Goal: Task Accomplishment & Management: Use online tool/utility

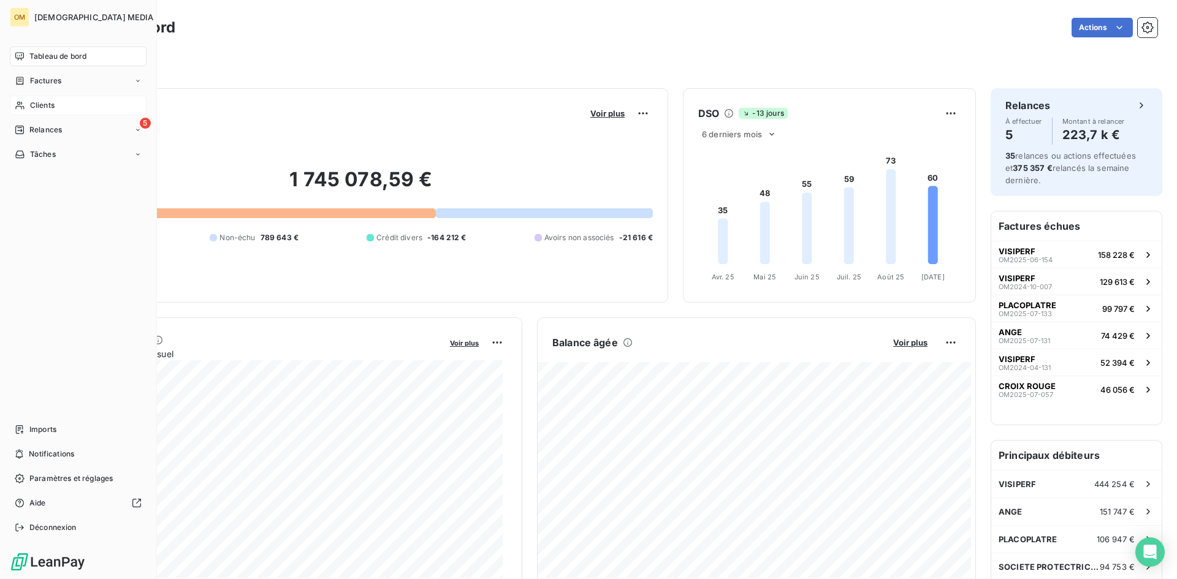
click at [18, 101] on icon at bounding box center [20, 106] width 10 height 10
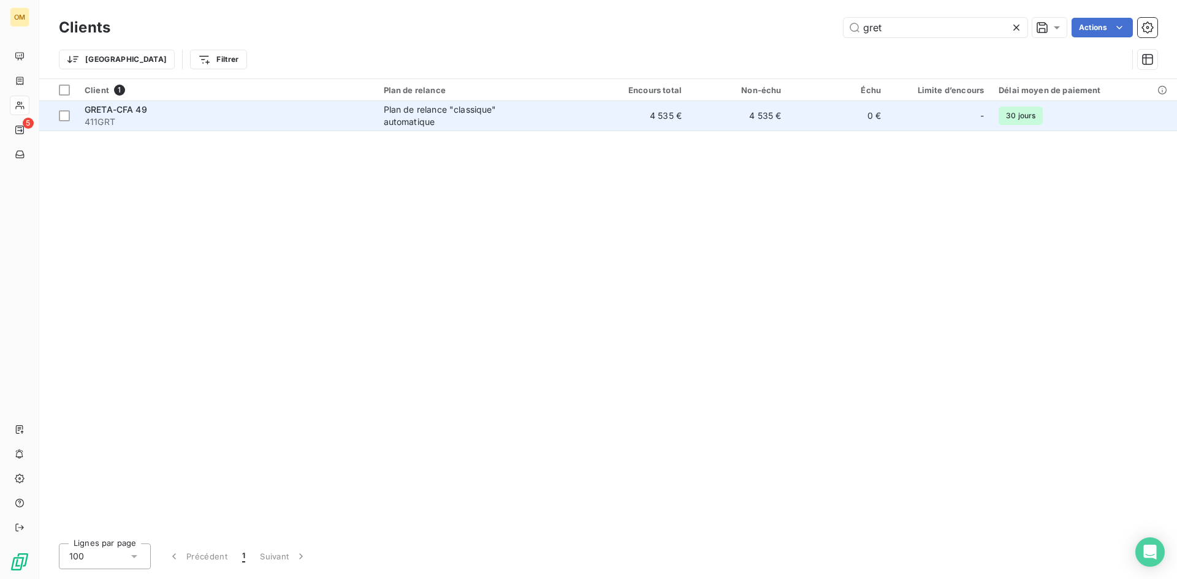
type input "gret"
click at [271, 125] on span "411GRT" at bounding box center [227, 122] width 284 height 12
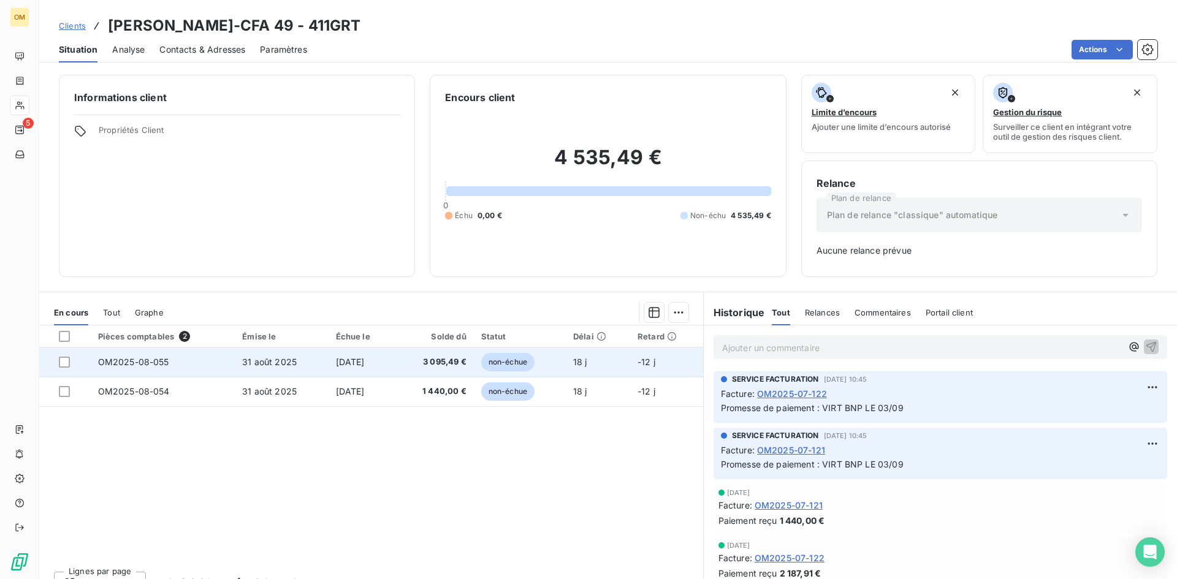
click at [395, 360] on td "[DATE]" at bounding box center [361, 361] width 66 height 29
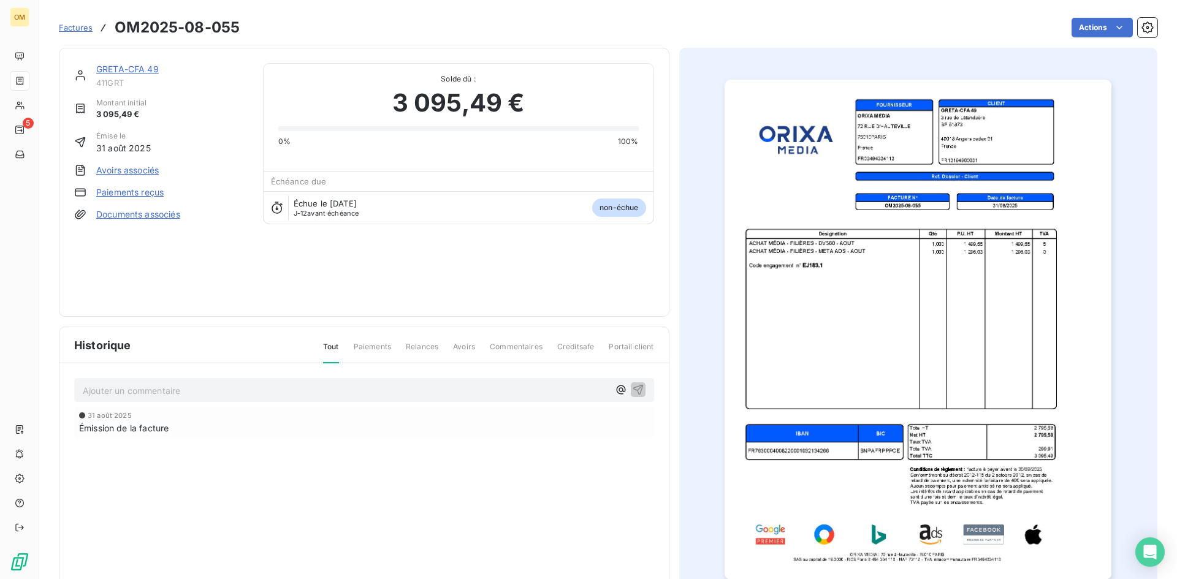
click at [1079, 14] on div "Factures OM2025-08-055 Actions" at bounding box center [608, 20] width 1098 height 40
click at [1095, 25] on html "OM 5 Factures OM2025-08-055 Actions [PERSON_NAME]-CFA 49 411GRT Montant initial…" at bounding box center [588, 289] width 1177 height 579
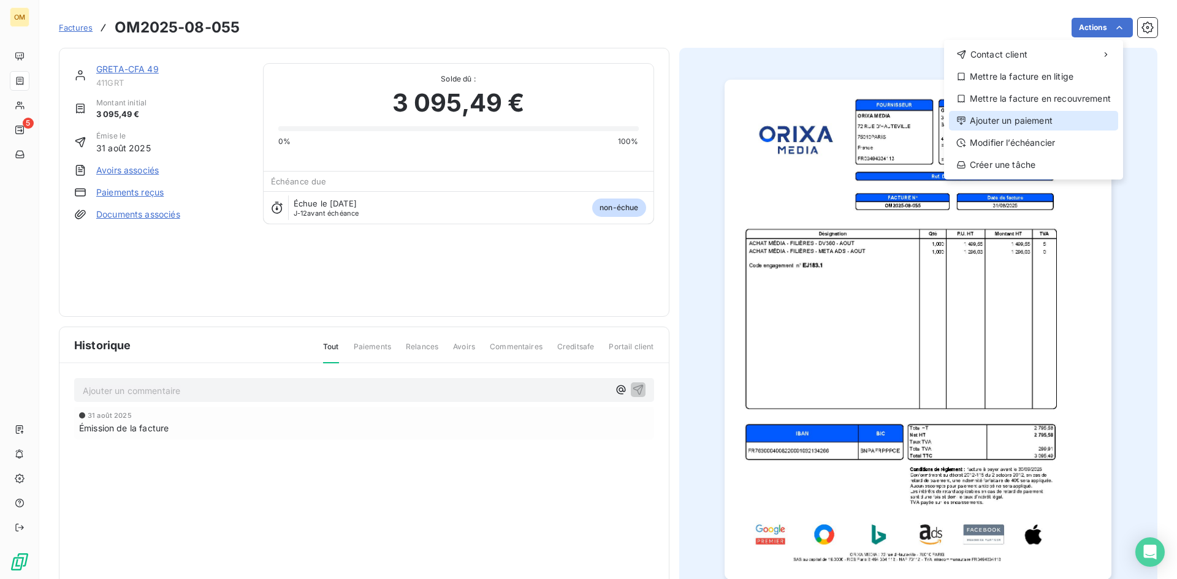
click at [1027, 124] on div "Ajouter un paiement" at bounding box center [1033, 121] width 169 height 20
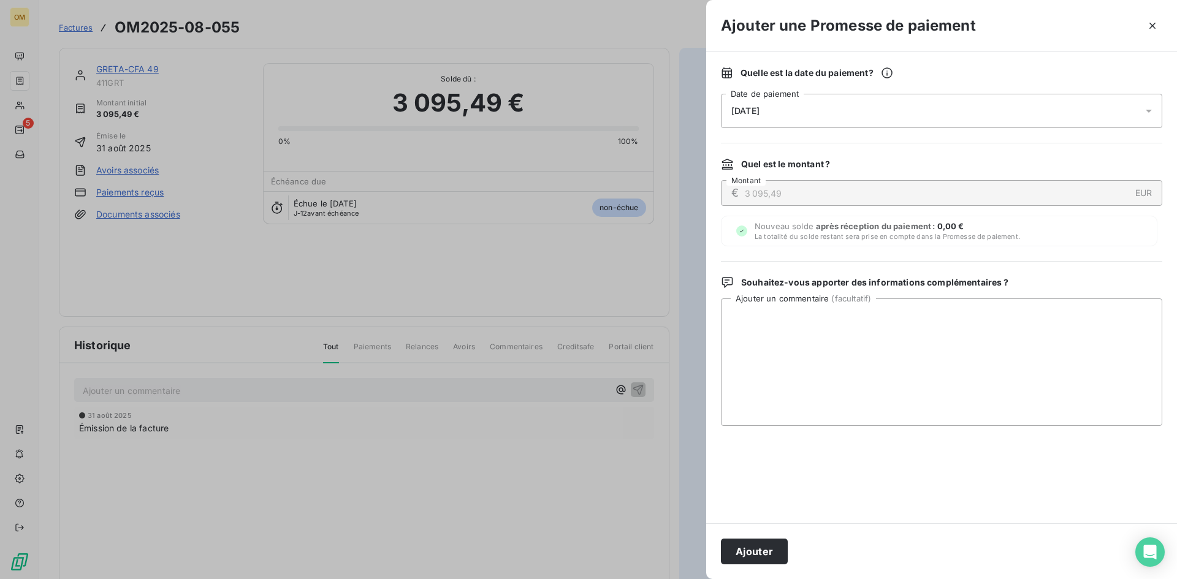
click at [936, 113] on div "[DATE]" at bounding box center [941, 111] width 441 height 34
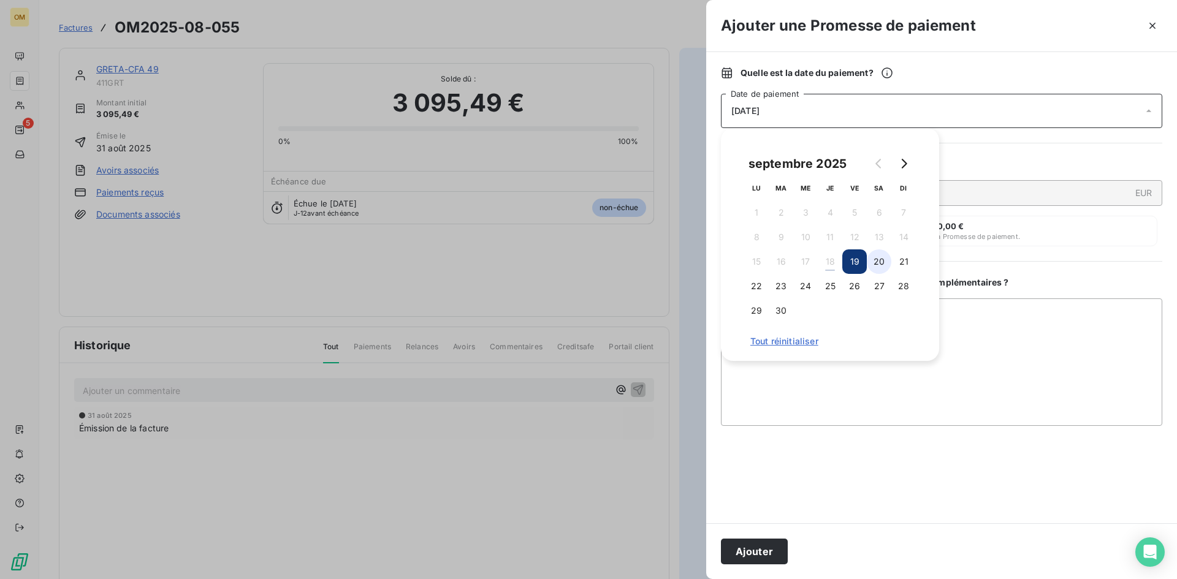
click at [878, 256] on button "20" at bounding box center [879, 261] width 25 height 25
click at [949, 344] on textarea "Ajouter un commentaire ( facultatif )" at bounding box center [941, 361] width 441 height 127
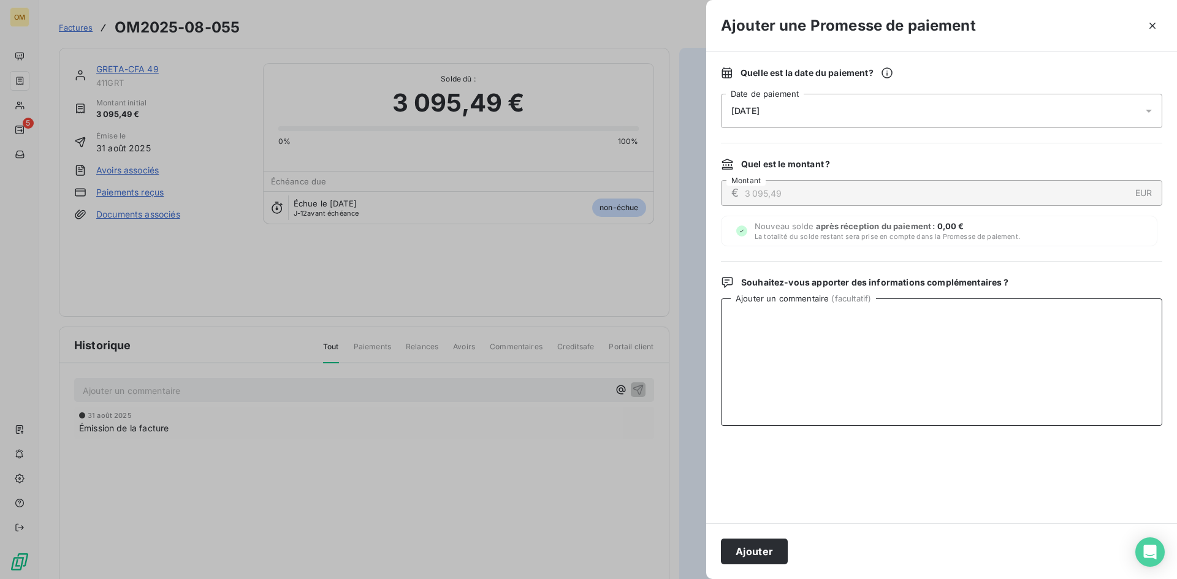
type textarea "v"
drag, startPoint x: 951, startPoint y: 340, endPoint x: 602, endPoint y: 343, distance: 349.3
click at [602, 579] on div "Ajouter une Promesse de paiement Quelle est la date du paiement ? [DATE] Date d…" at bounding box center [588, 579] width 1177 height 0
type textarea "VIRT BNP LE 19/09"
click at [753, 554] on button "Ajouter" at bounding box center [754, 552] width 67 height 26
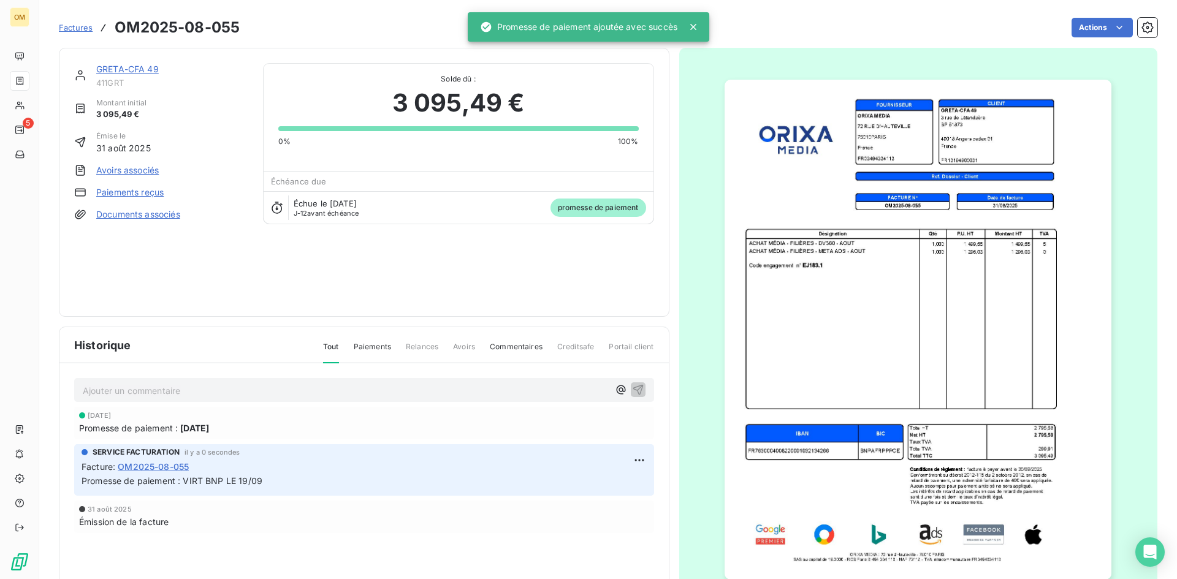
click at [115, 70] on link "GRETA-CFA 49" at bounding box center [127, 69] width 63 height 10
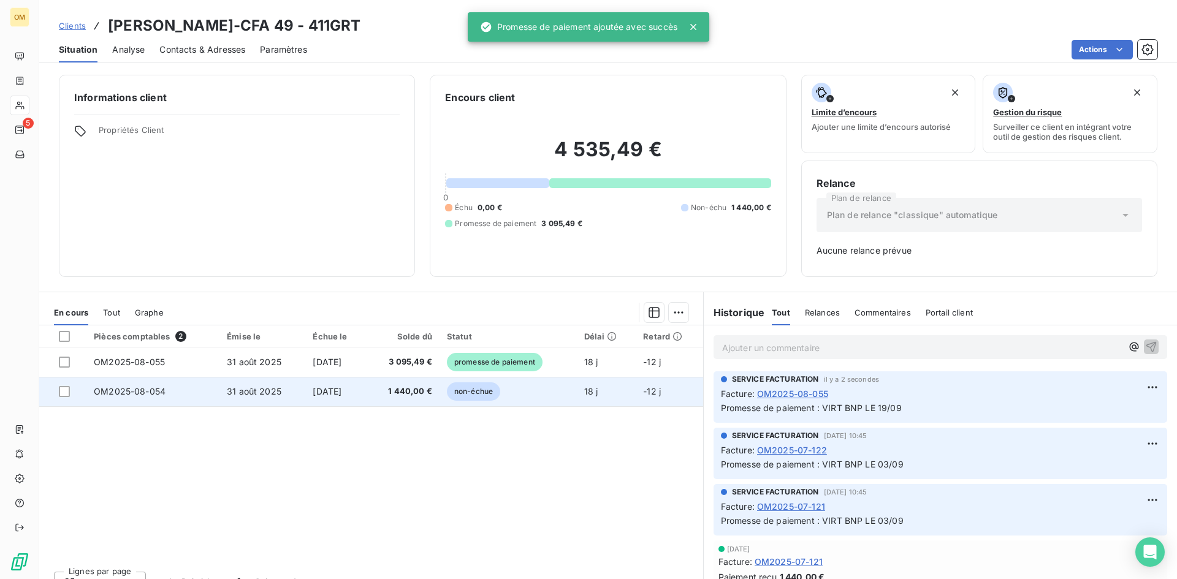
click at [419, 387] on span "1 440,00 €" at bounding box center [403, 391] width 58 height 12
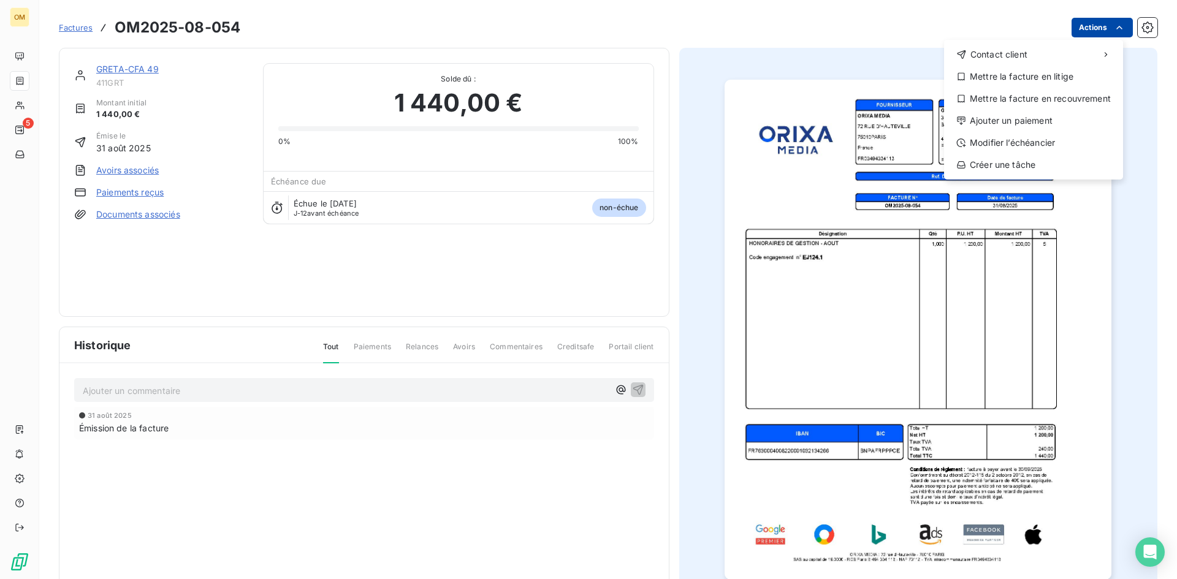
click at [1082, 21] on html "OM 5 Factures OM2025-08-054 Actions Contact client Mettre la facture en litige …" at bounding box center [588, 289] width 1177 height 579
click at [1016, 115] on div "Ajouter un paiement" at bounding box center [1033, 121] width 169 height 20
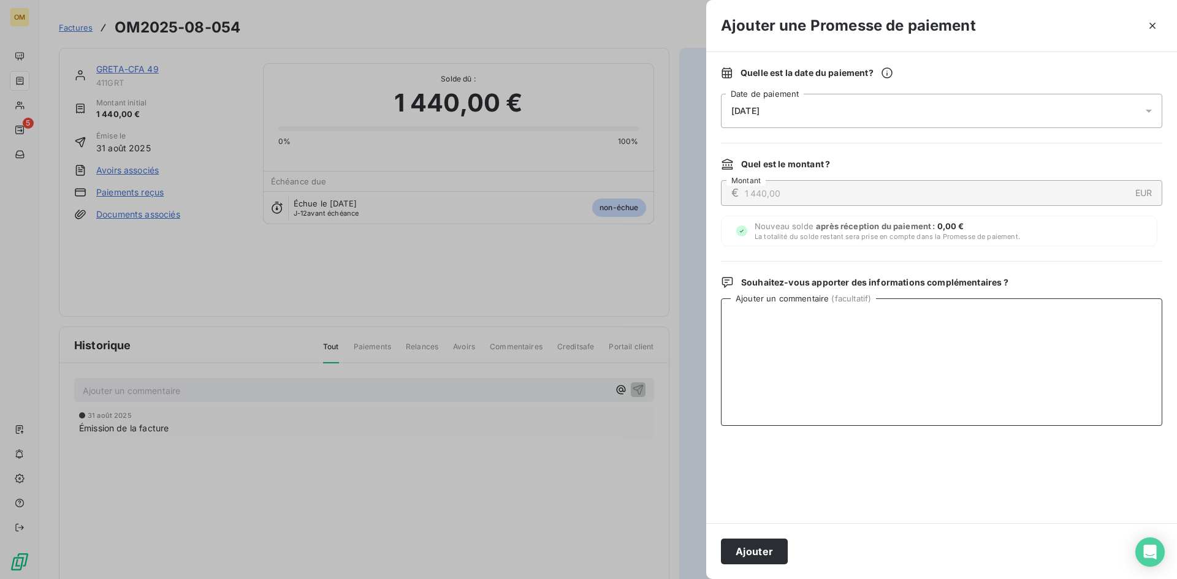
click at [870, 353] on textarea "Ajouter un commentaire ( facultatif )" at bounding box center [941, 361] width 441 height 127
paste textarea "VIRT BNP LE 19/09"
type textarea "VIRT BNP LE 19/09"
click at [809, 116] on div "[DATE]" at bounding box center [941, 111] width 441 height 34
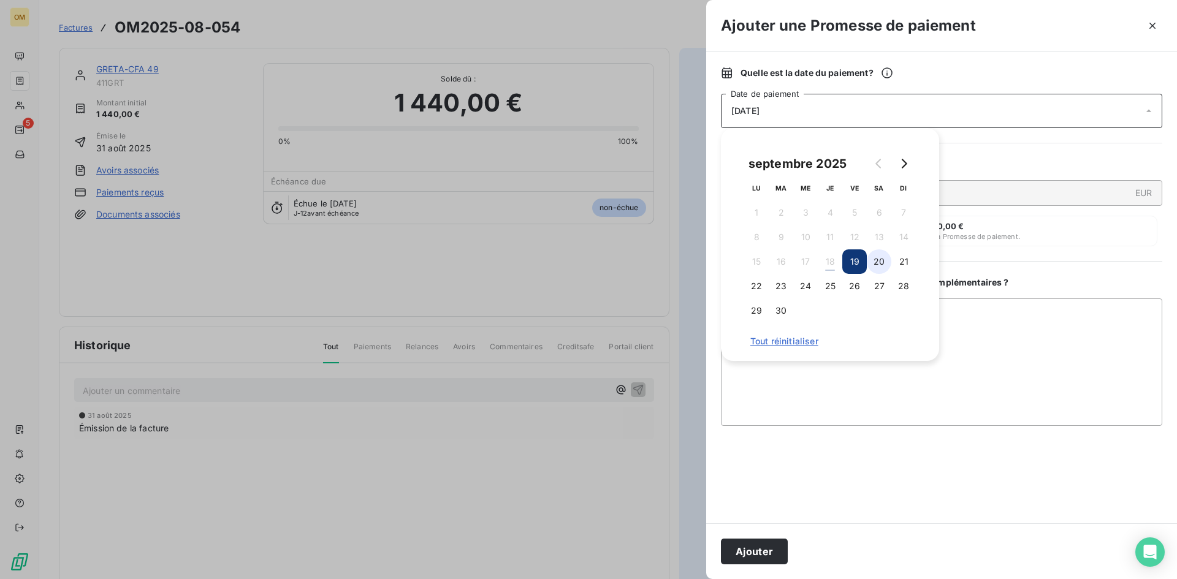
click at [868, 258] on button "20" at bounding box center [879, 261] width 25 height 25
click at [772, 550] on button "Ajouter" at bounding box center [754, 552] width 67 height 26
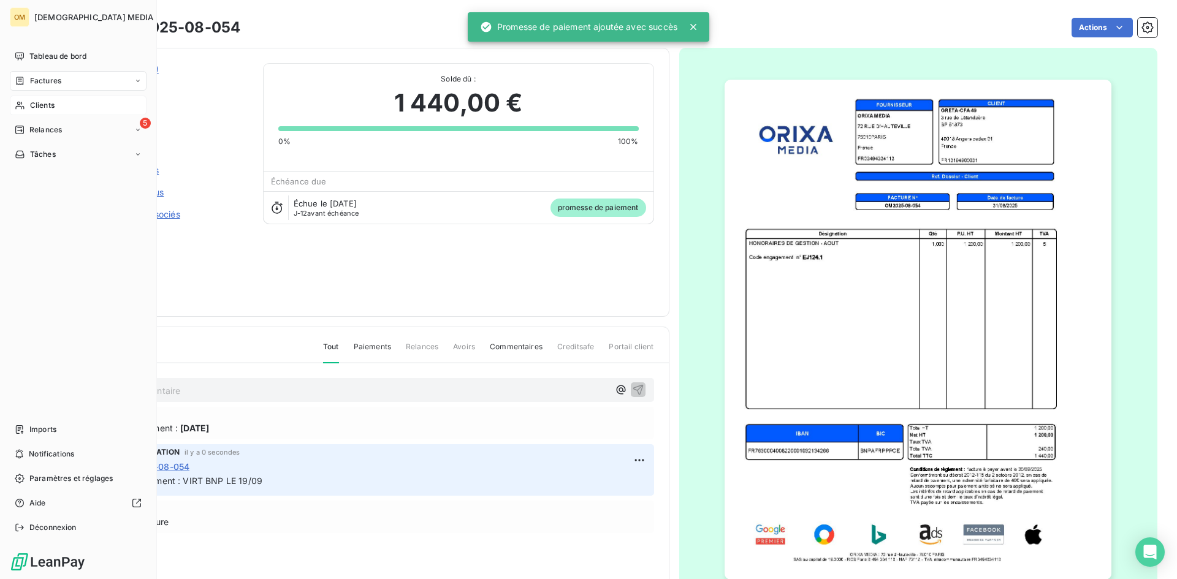
drag, startPoint x: 58, startPoint y: 111, endPoint x: 91, endPoint y: 107, distance: 32.7
click at [59, 111] on div "Clients" at bounding box center [78, 106] width 137 height 20
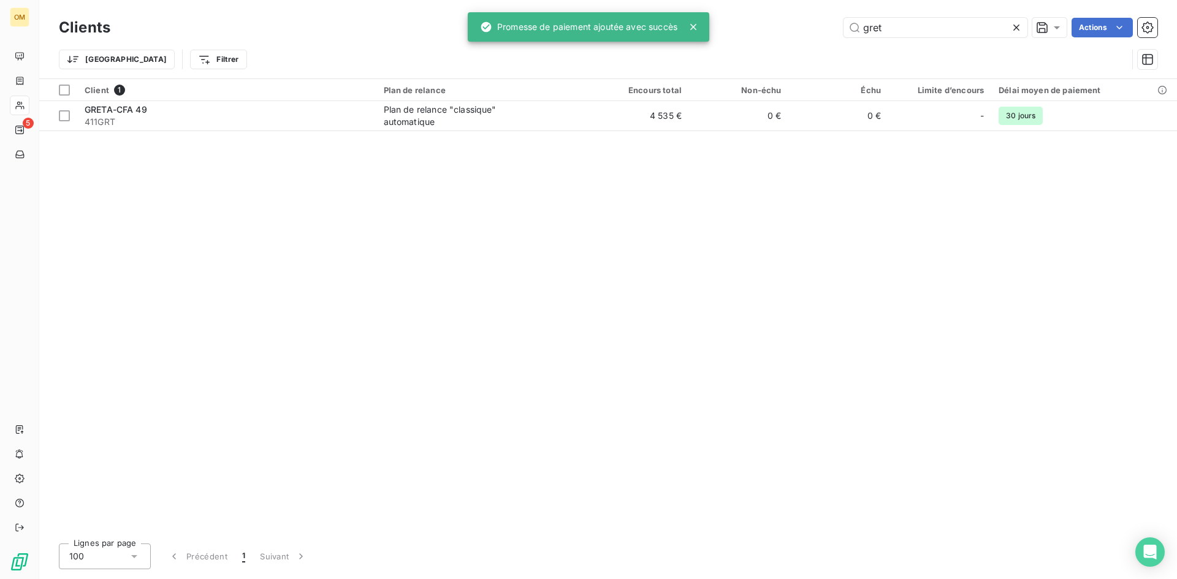
drag, startPoint x: 888, startPoint y: 28, endPoint x: 643, endPoint y: 40, distance: 245.4
click at [643, 42] on div "OM 5 Clients gret Actions Trier Filtrer Client 1 Plan de relance Encours total …" at bounding box center [588, 289] width 1177 height 579
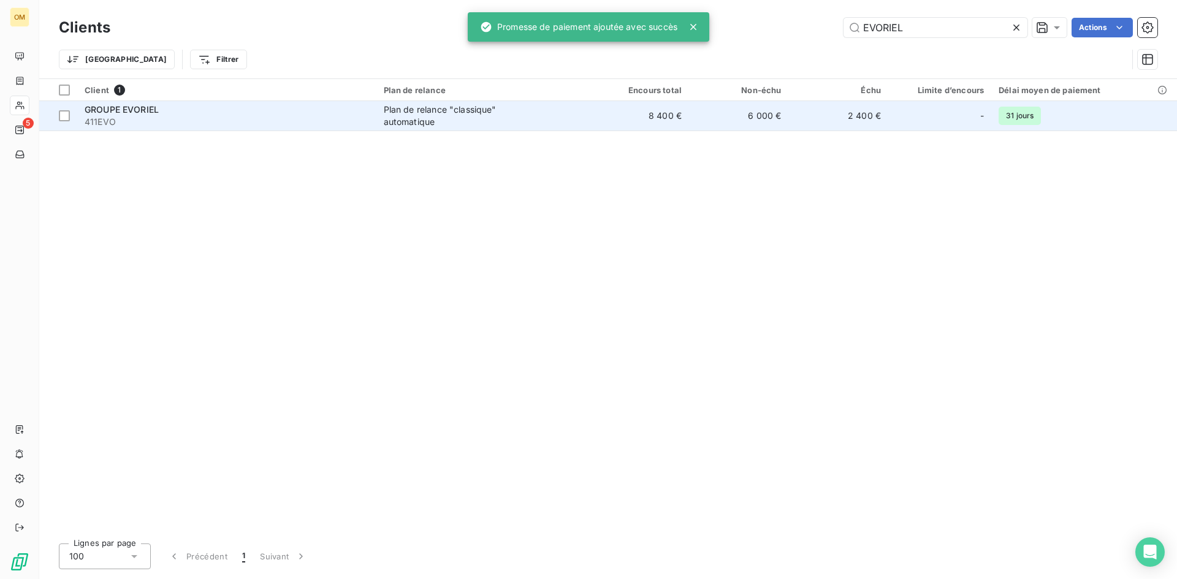
type input "EVORIEL"
click at [428, 113] on div "Plan de relance "classique" automatique" at bounding box center [460, 116] width 153 height 25
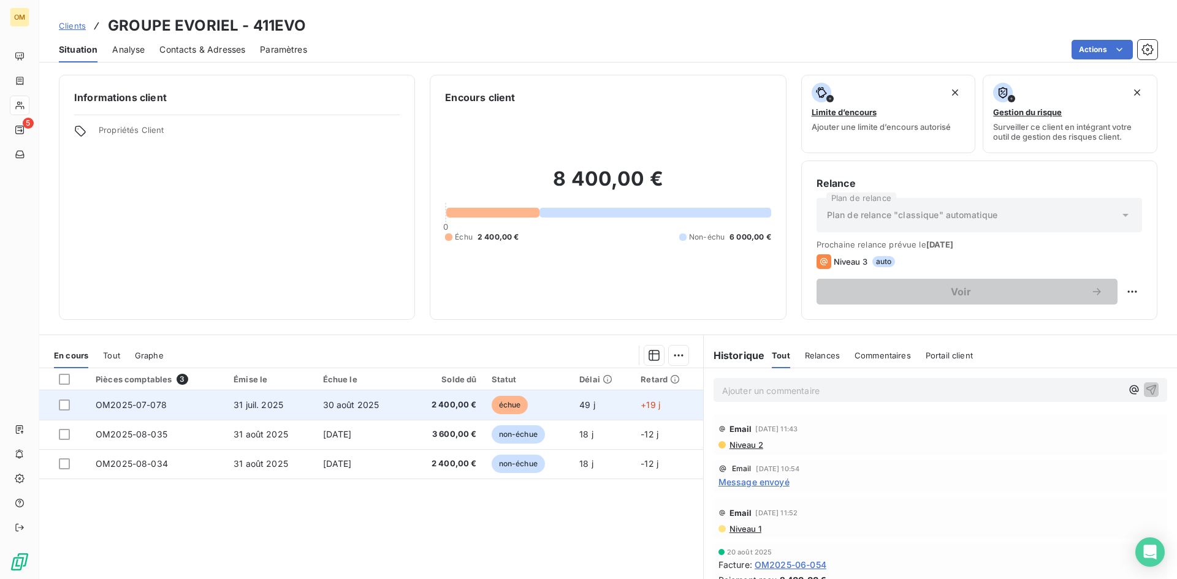
click at [478, 392] on td "2 400,00 €" at bounding box center [445, 404] width 77 height 29
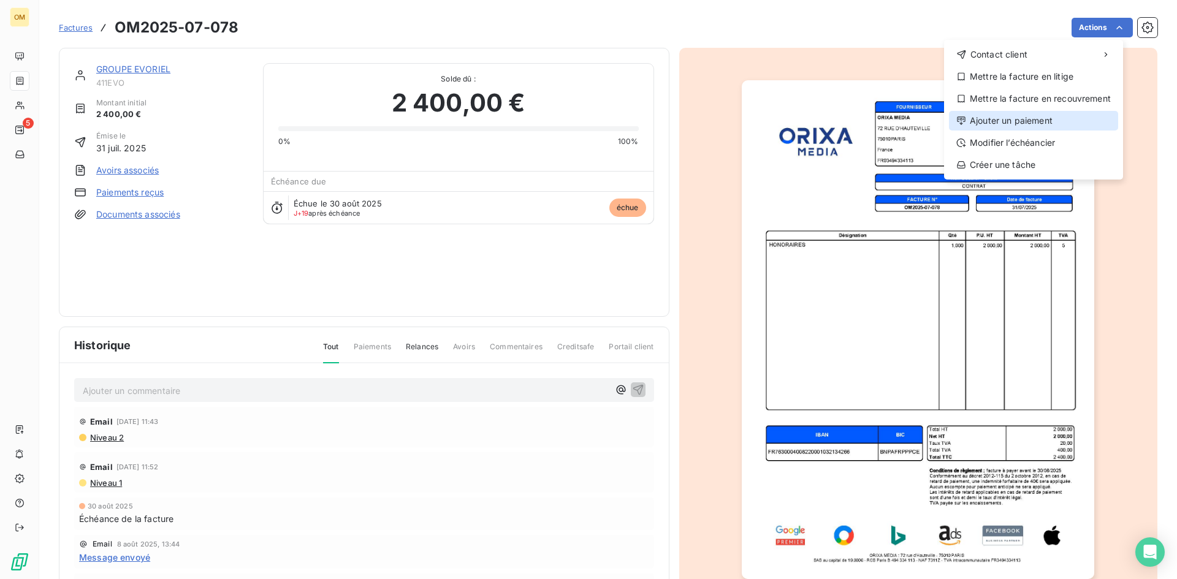
click at [1040, 119] on div "Ajouter un paiement" at bounding box center [1033, 121] width 169 height 20
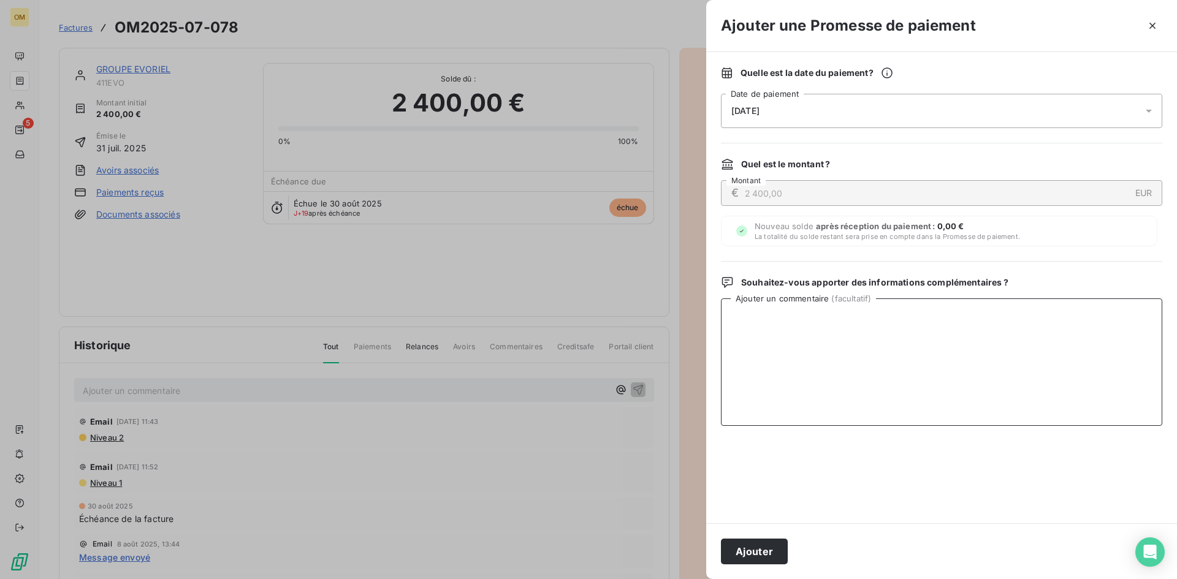
click at [946, 341] on textarea "Ajouter un commentaire ( facultatif )" at bounding box center [941, 361] width 441 height 127
paste textarea "VIRT BNP LE 19/09"
click at [793, 315] on textarea "VIRT BNP LE 19/09" at bounding box center [941, 361] width 441 height 127
drag, startPoint x: 824, startPoint y: 315, endPoint x: 666, endPoint y: 324, distance: 158.3
click at [666, 579] on div "Ajouter une Promesse de paiement Quelle est la date du paiement ? [DATE] Date d…" at bounding box center [588, 579] width 1177 height 0
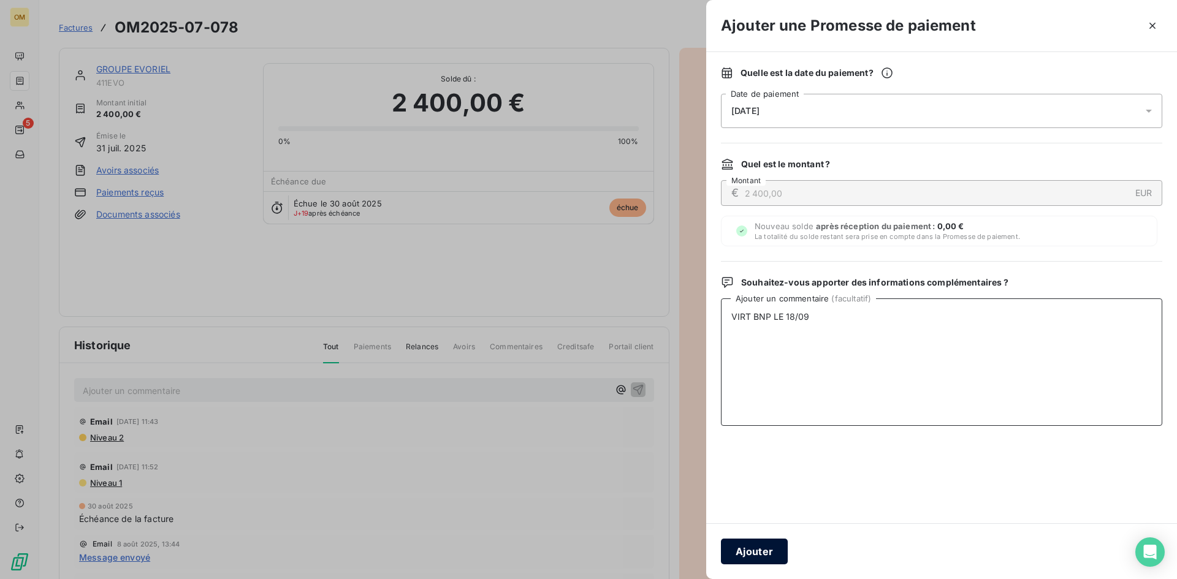
type textarea "VIRT BNP LE 18/09"
click at [739, 552] on button "Ajouter" at bounding box center [754, 552] width 67 height 26
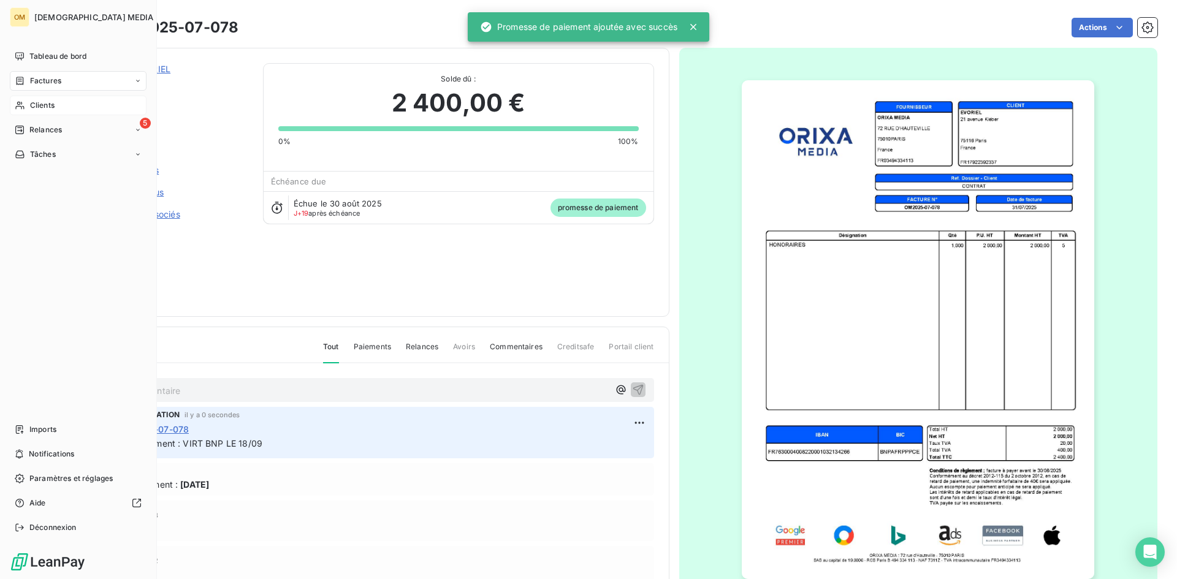
click at [43, 112] on div "Clients" at bounding box center [78, 106] width 137 height 20
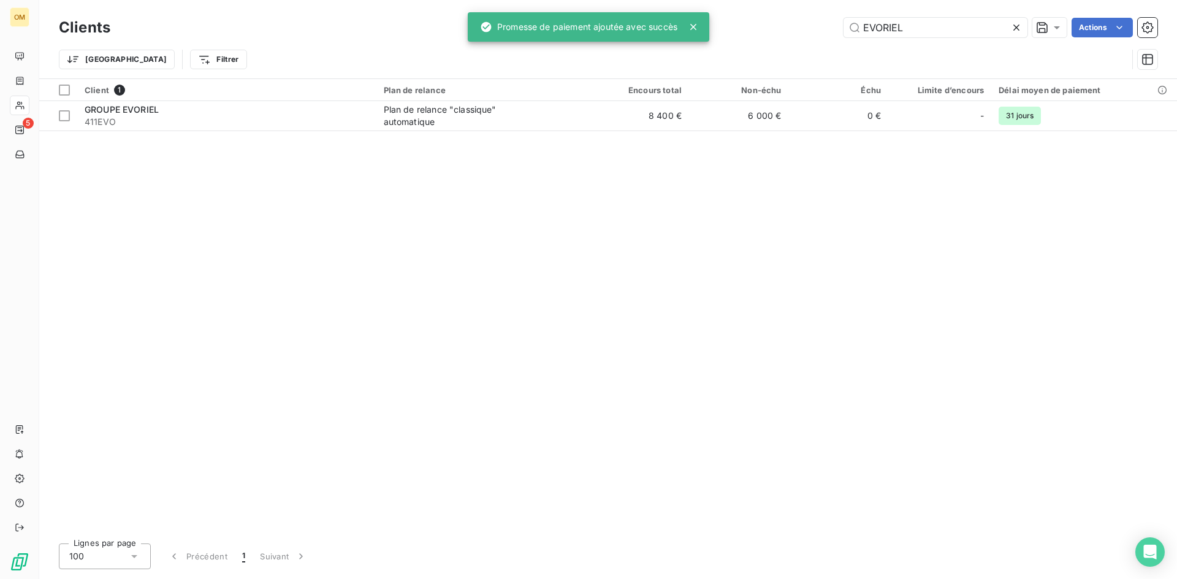
drag, startPoint x: 870, startPoint y: 32, endPoint x: 589, endPoint y: 50, distance: 281.8
click at [612, 53] on div "Clients EVORIEL Actions Trier Filtrer" at bounding box center [608, 47] width 1098 height 64
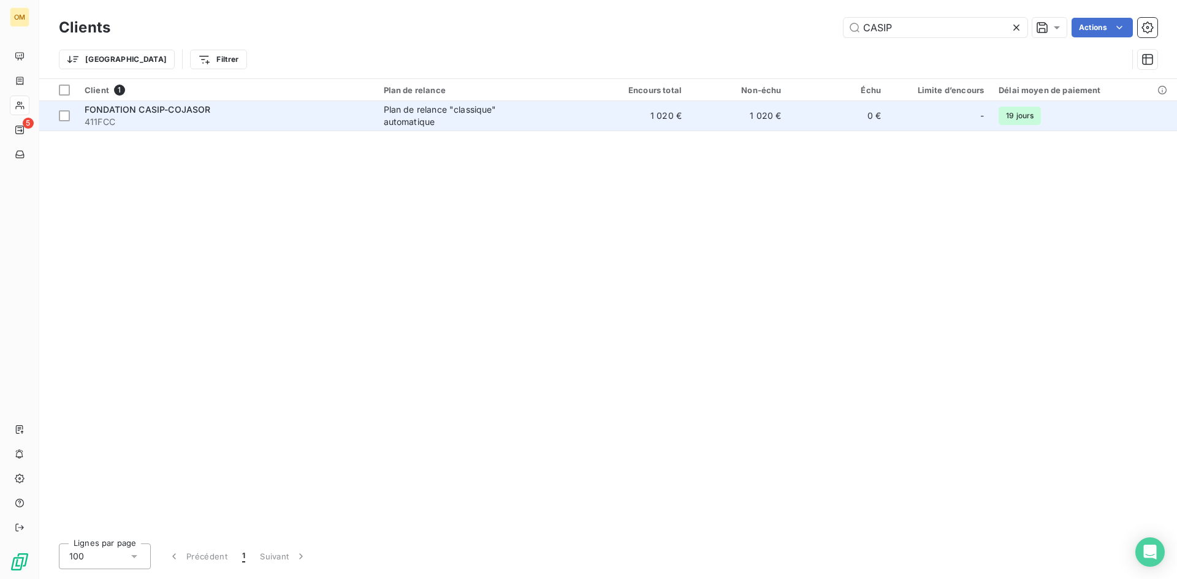
type input "CASIP"
click at [460, 109] on div "Plan de relance "classique" automatique" at bounding box center [460, 116] width 153 height 25
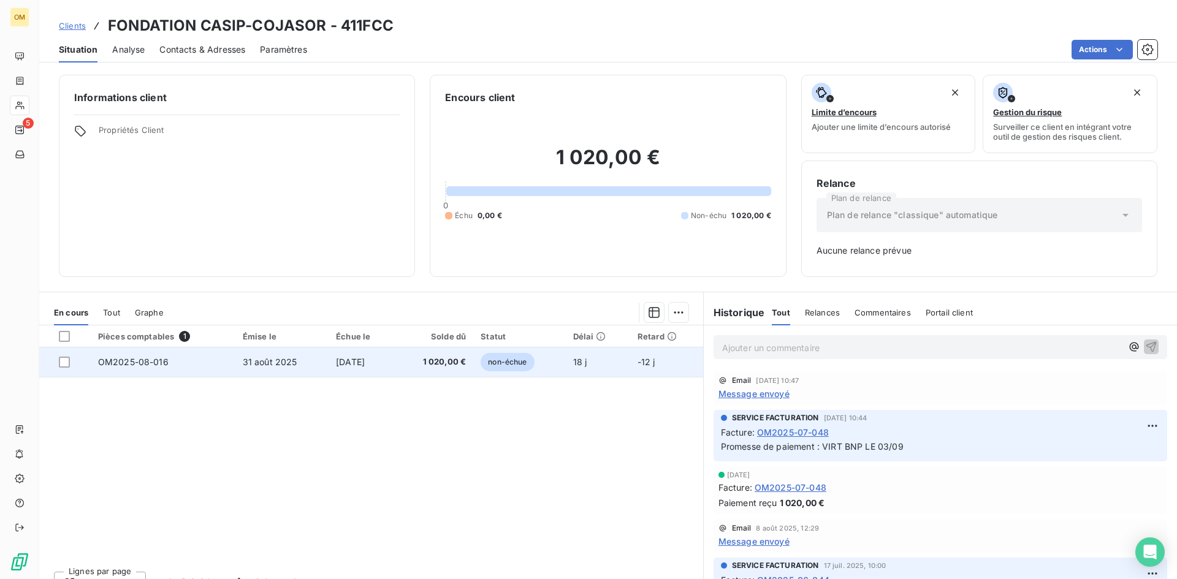
click at [574, 367] on td "18 j" at bounding box center [598, 361] width 64 height 29
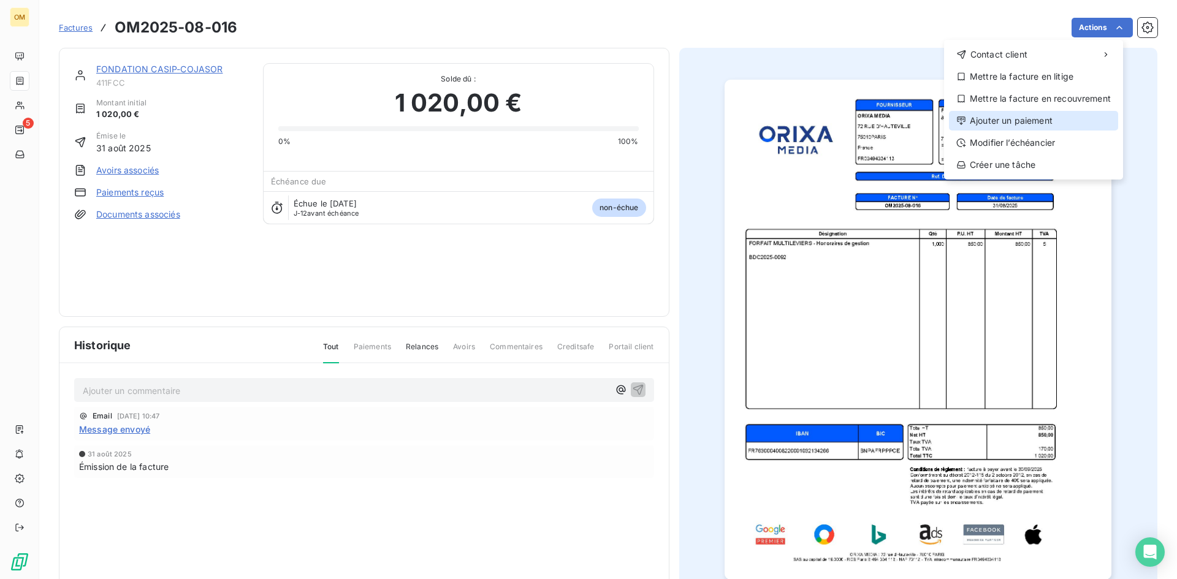
click at [1038, 112] on div "Ajouter un paiement" at bounding box center [1033, 121] width 169 height 20
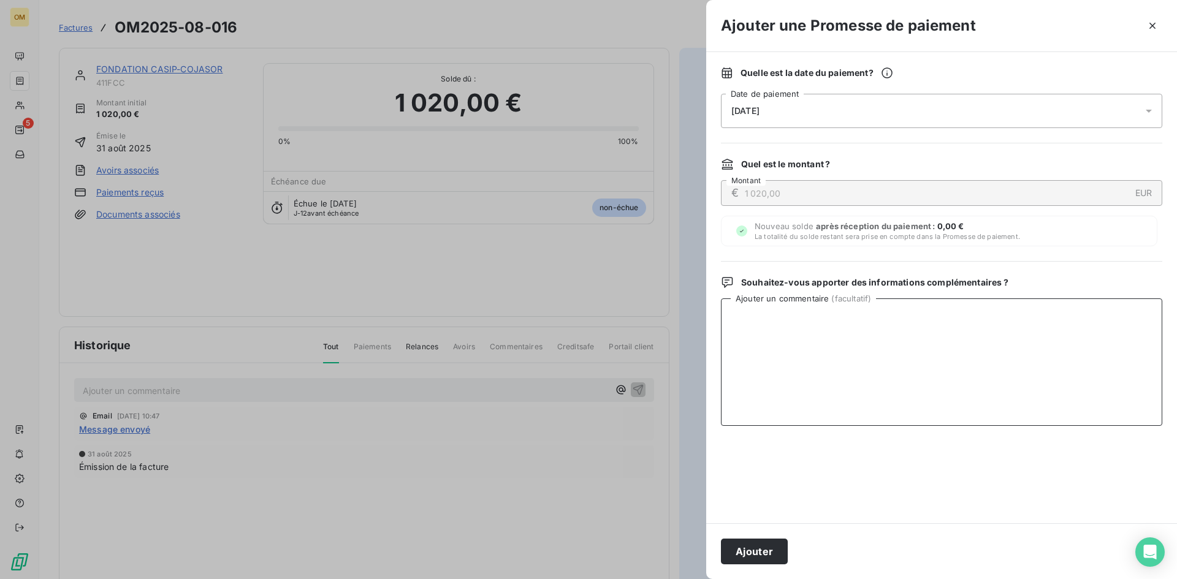
click at [926, 327] on textarea "Ajouter un commentaire ( facultatif )" at bounding box center [941, 361] width 441 height 127
paste textarea "VIRT BNP LE 18/09"
type textarea "VIRT BNP LE 18/09"
click at [773, 552] on button "Ajouter" at bounding box center [754, 552] width 67 height 26
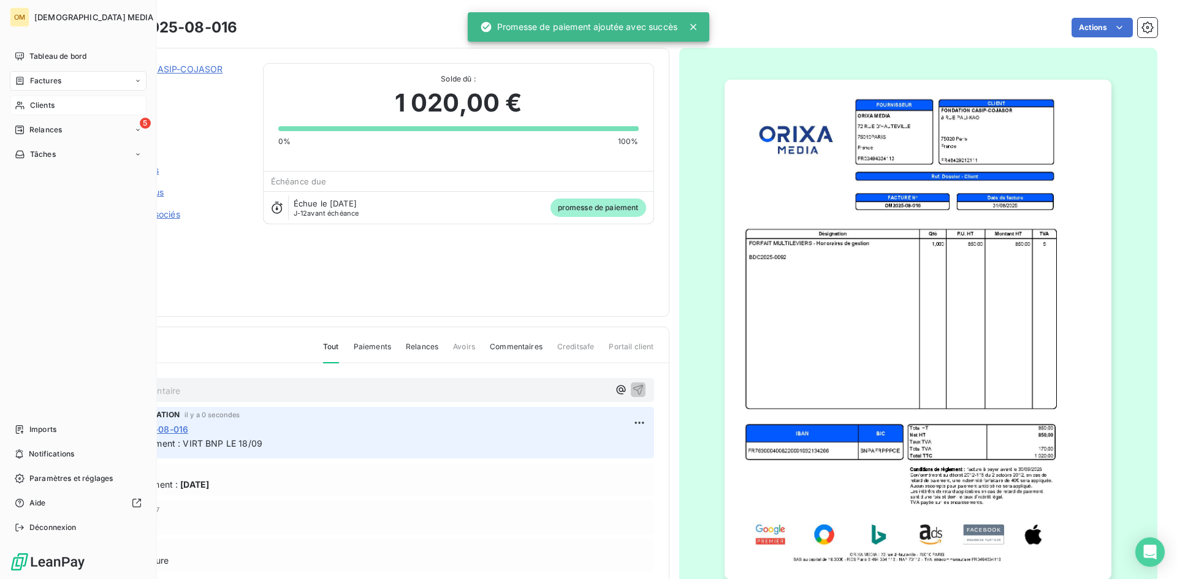
drag, startPoint x: 35, startPoint y: 101, endPoint x: 76, endPoint y: 99, distance: 41.1
click at [35, 101] on span "Clients" at bounding box center [42, 105] width 25 height 11
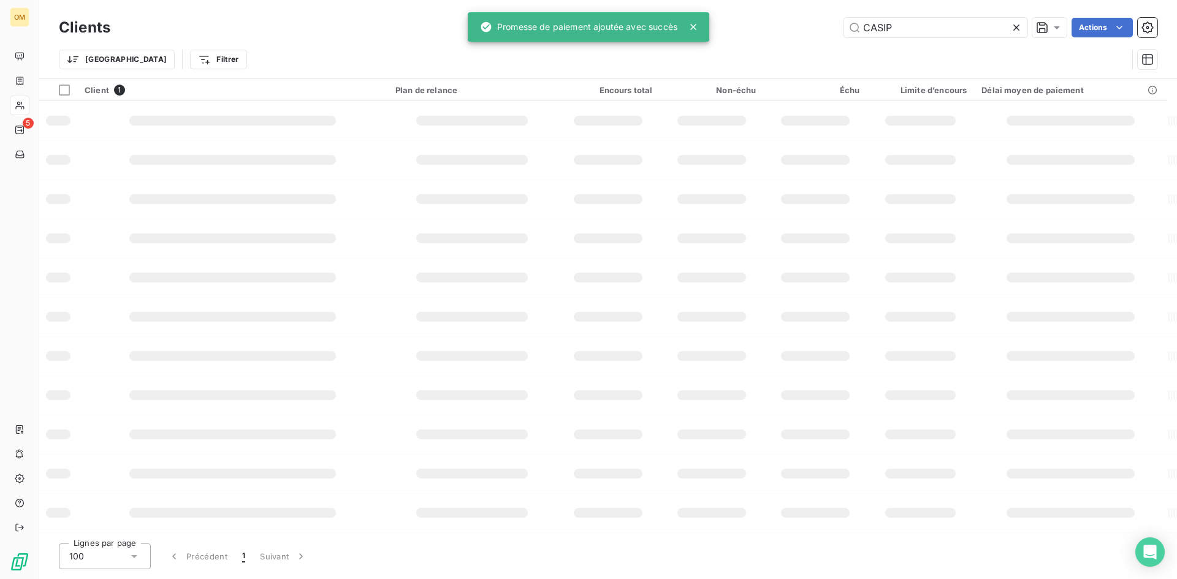
drag, startPoint x: 925, startPoint y: 25, endPoint x: 674, endPoint y: 37, distance: 251.6
click at [668, 44] on div "OM 5 Clients CASIP Actions Trier Filtrer Client 1 Plan de relance Encours total…" at bounding box center [588, 289] width 1177 height 579
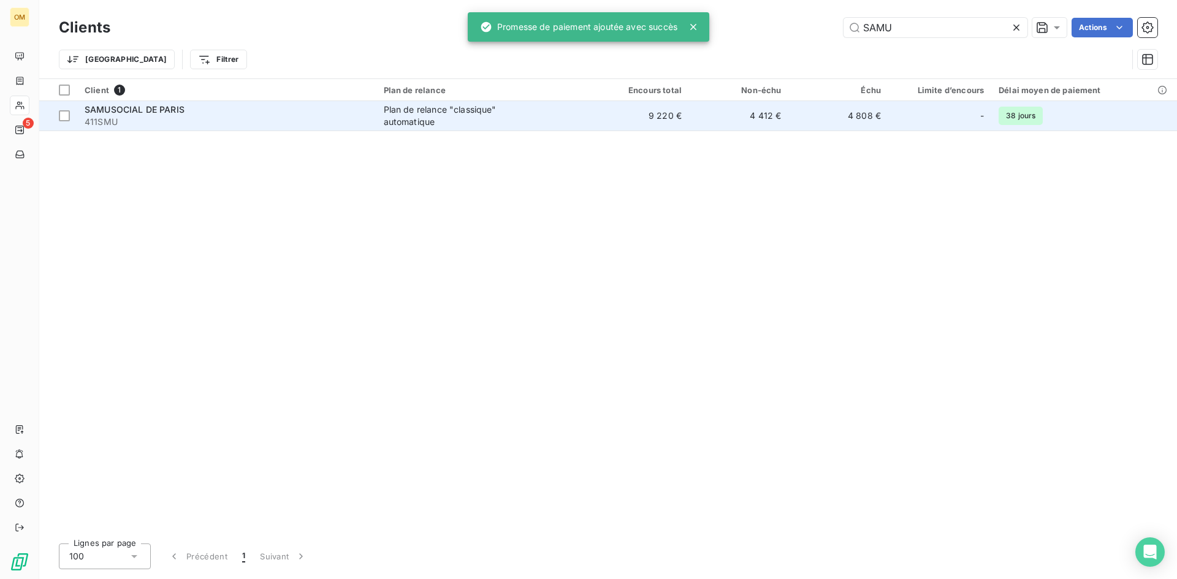
type input "SAMU"
click at [545, 120] on span "Plan de relance "classique" automatique" at bounding box center [483, 116] width 199 height 25
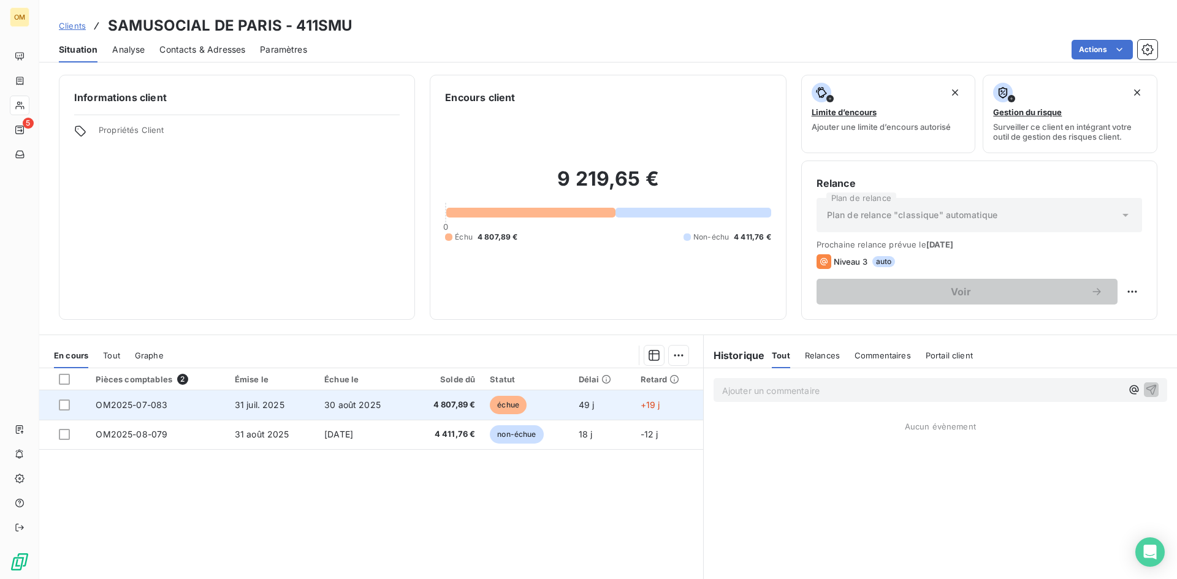
click at [596, 408] on td "49 j" at bounding box center [602, 404] width 62 height 29
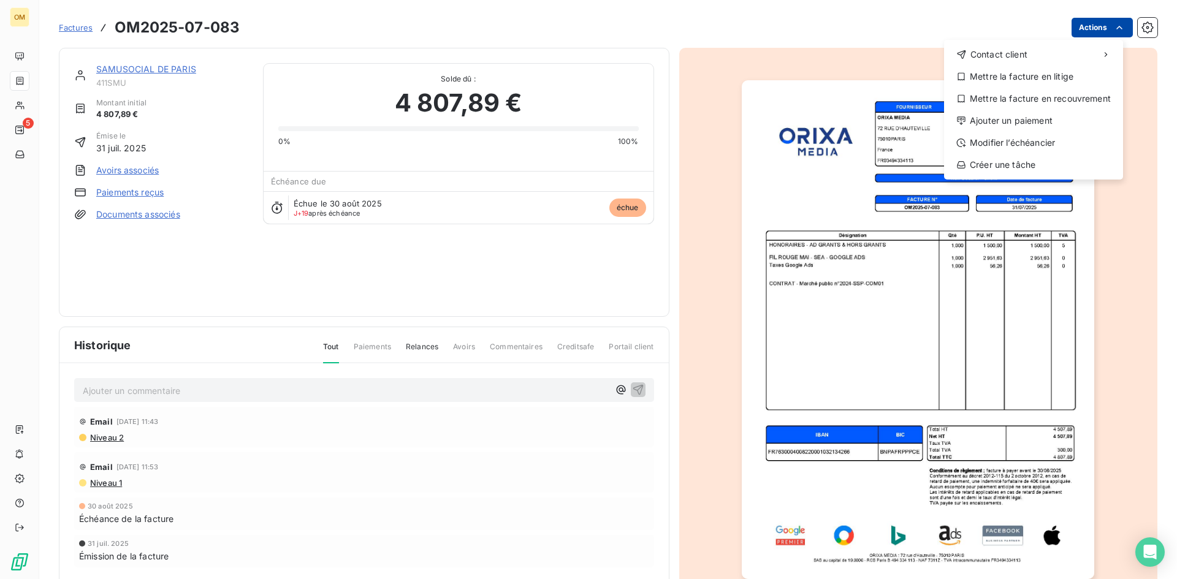
click at [1114, 21] on html "OM 5 Factures OM2025-07-083 Actions Contact client Mettre la facture en litige …" at bounding box center [588, 289] width 1177 height 579
click at [1001, 118] on div "Ajouter un paiement" at bounding box center [1033, 121] width 169 height 20
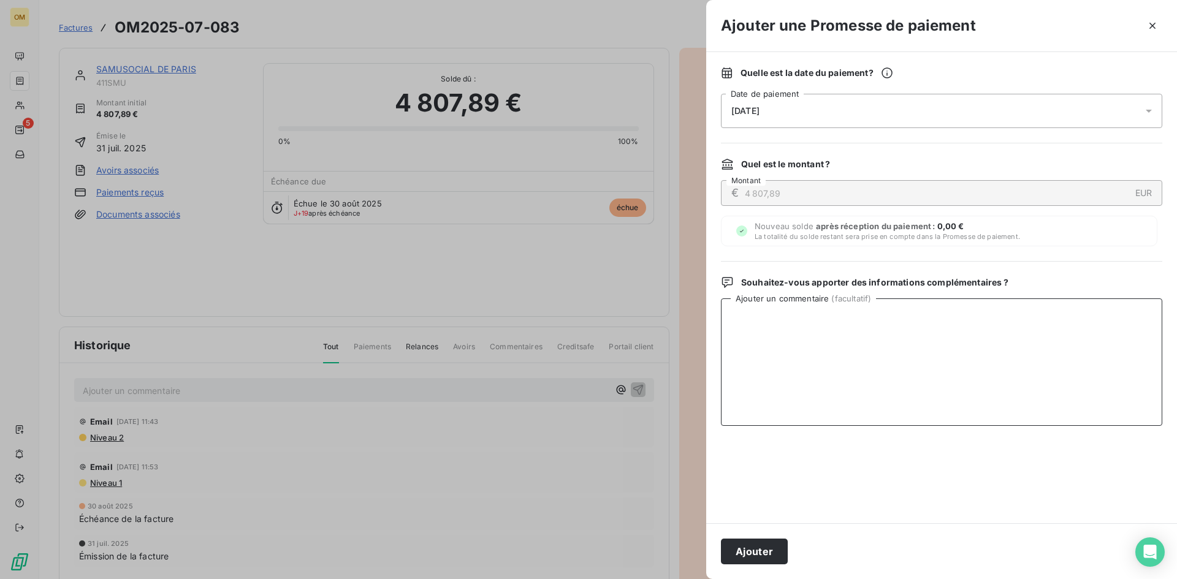
click at [916, 337] on textarea "Ajouter un commentaire ( facultatif )" at bounding box center [941, 361] width 441 height 127
paste textarea "VIRT BNP LE 18/09"
type textarea "VIRT BNP LE 18/09"
click at [775, 556] on button "Ajouter" at bounding box center [754, 552] width 67 height 26
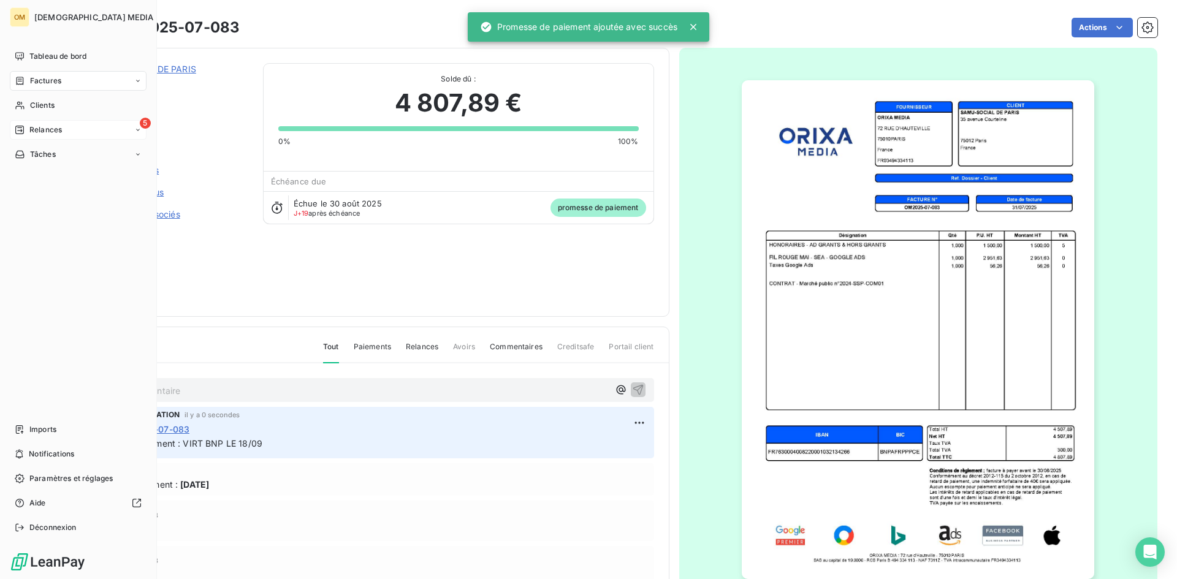
click at [24, 137] on div "5 Relances" at bounding box center [78, 130] width 137 height 20
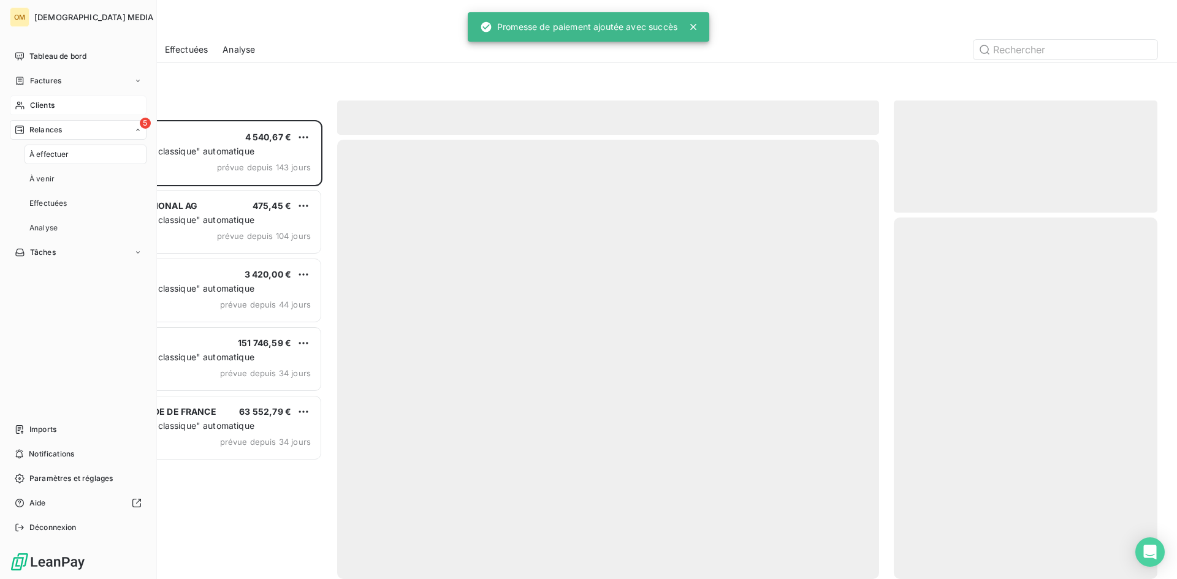
click at [48, 107] on span "Clients" at bounding box center [42, 105] width 25 height 11
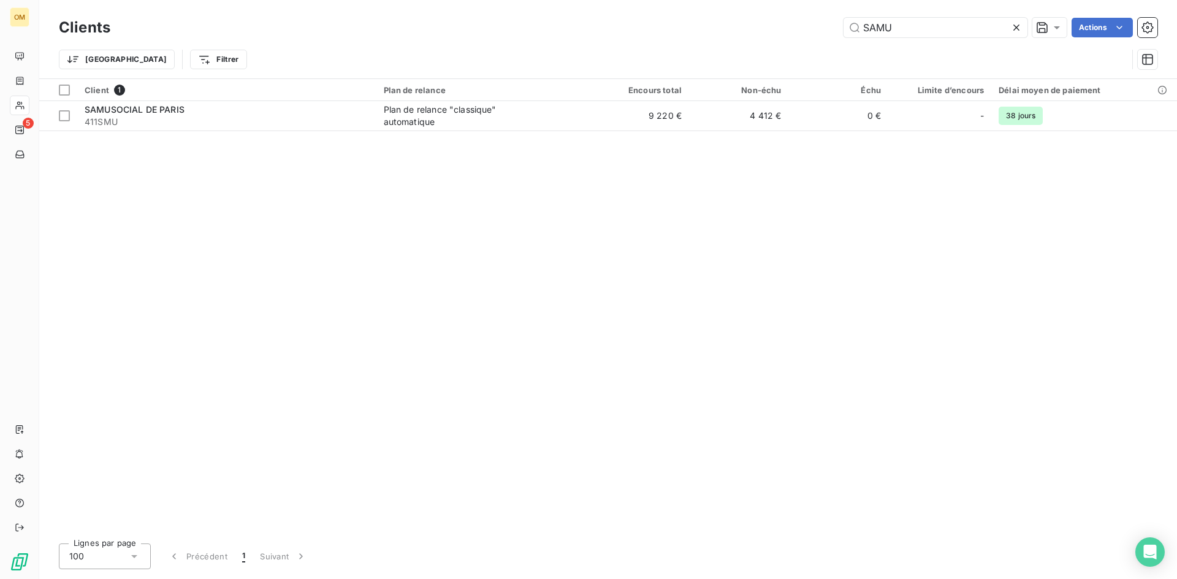
drag, startPoint x: 906, startPoint y: 31, endPoint x: 712, endPoint y: 40, distance: 194.5
click at [715, 39] on div "Clients SAMU Actions" at bounding box center [608, 28] width 1098 height 26
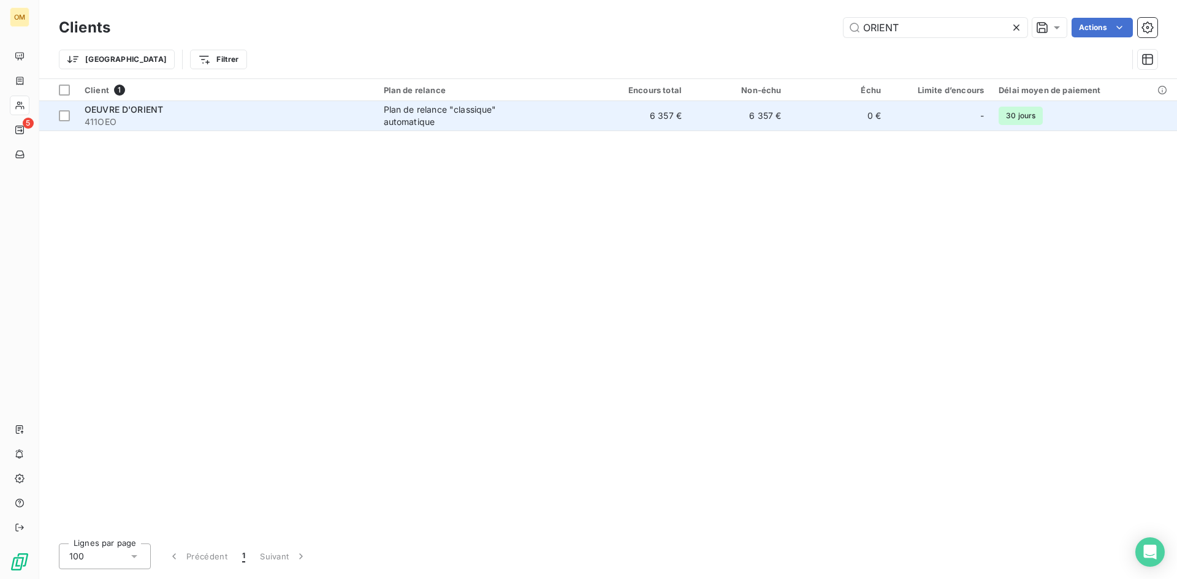
type input "ORIENT"
click at [516, 121] on div "Plan de relance "classique" automatique" at bounding box center [460, 116] width 153 height 25
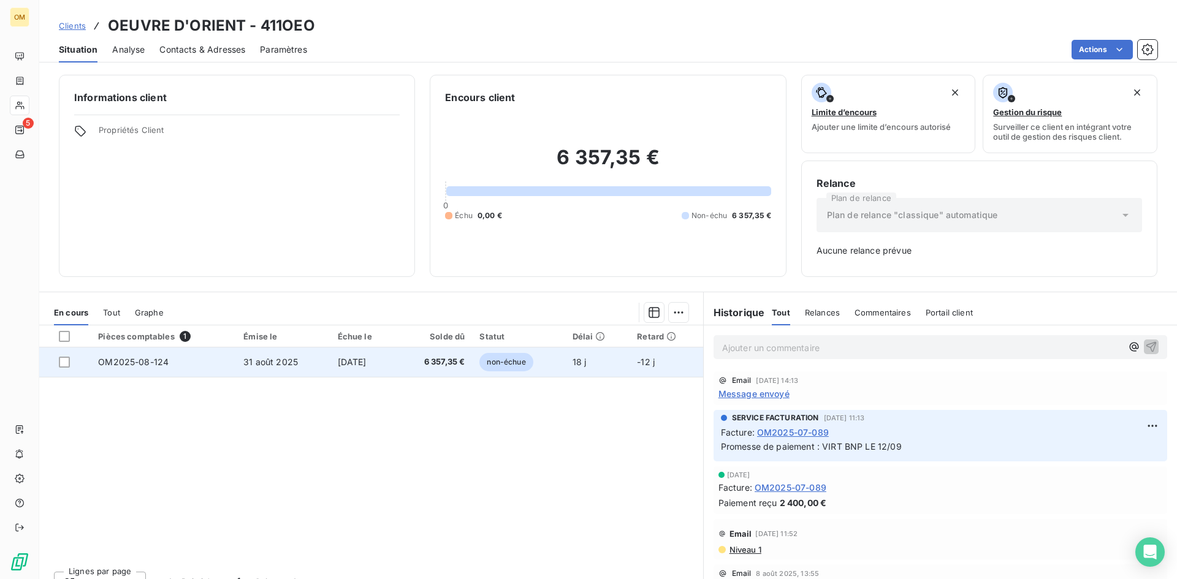
click at [554, 365] on td "non-échue" at bounding box center [518, 361] width 93 height 29
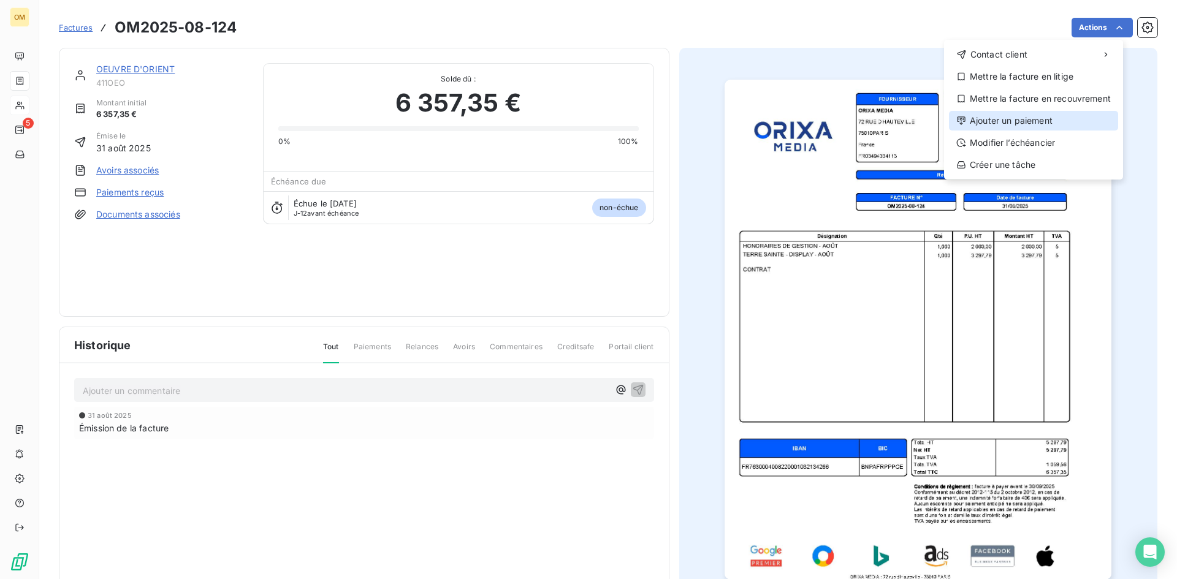
click at [1049, 116] on div "Ajouter un paiement" at bounding box center [1033, 121] width 169 height 20
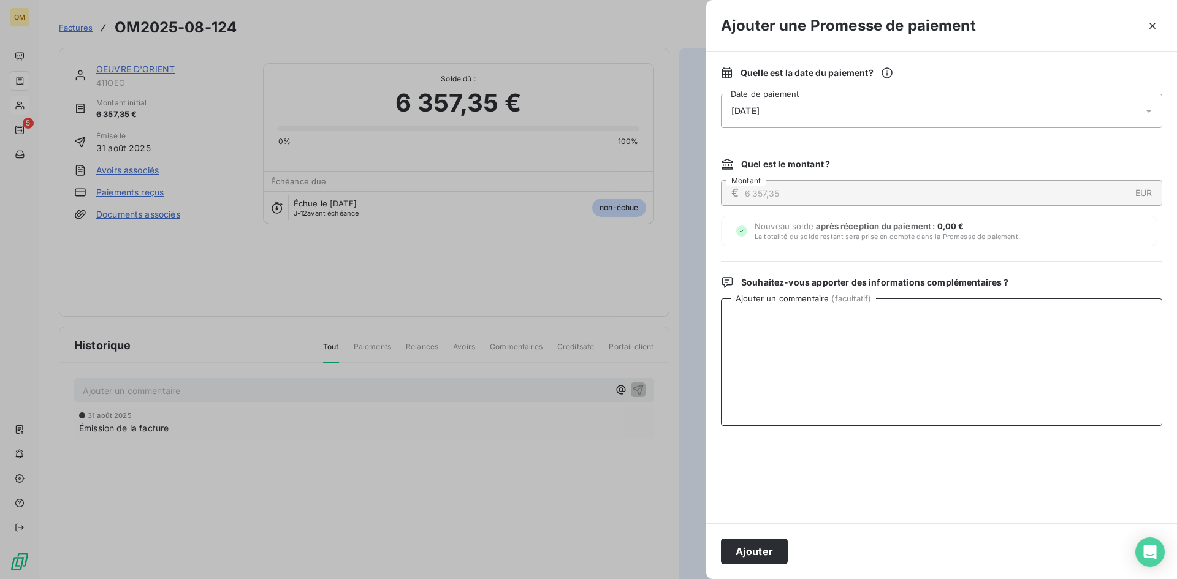
click at [927, 336] on textarea "Ajouter un commentaire ( facultatif )" at bounding box center [941, 361] width 441 height 127
paste textarea "VIRT BNP LE 18/09"
type textarea "VIRT BNP LE 18/09"
click at [763, 564] on button "Ajouter" at bounding box center [754, 552] width 67 height 26
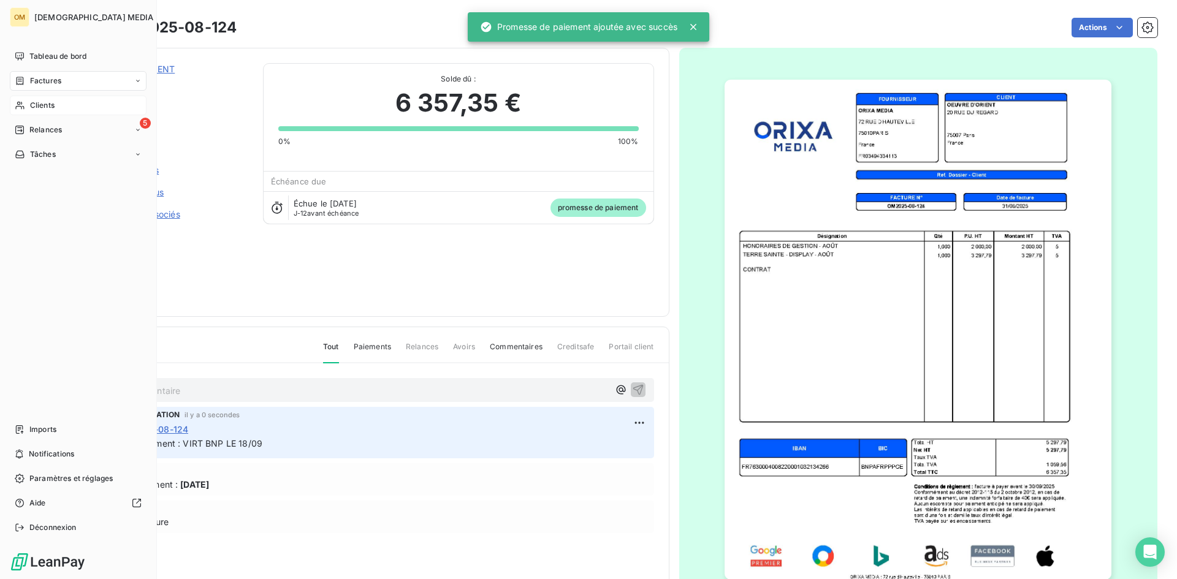
click at [32, 103] on span "Clients" at bounding box center [42, 105] width 25 height 11
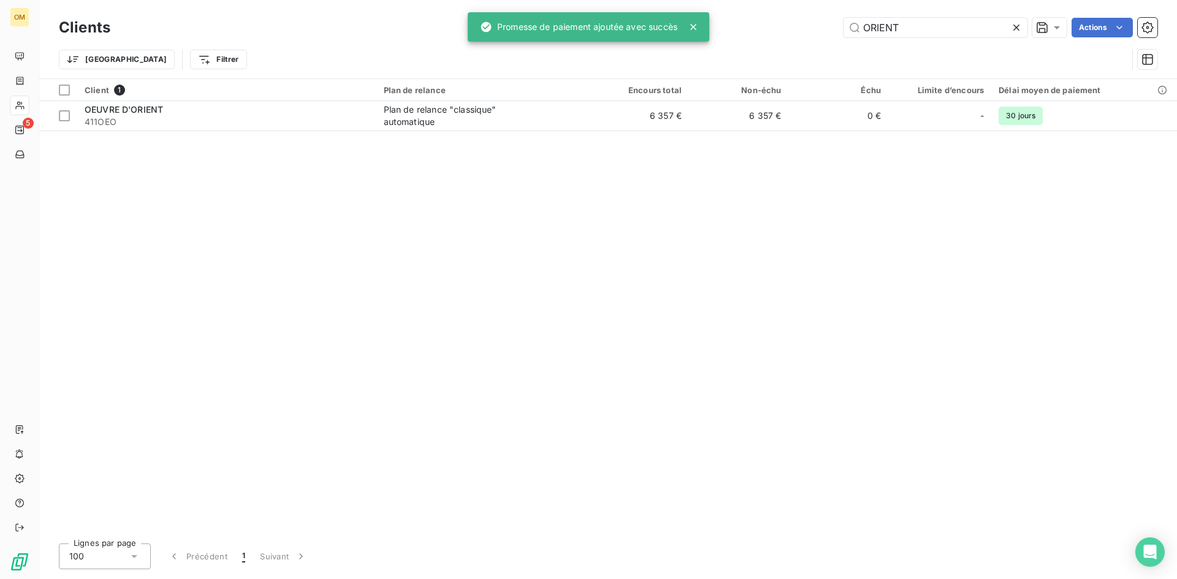
drag, startPoint x: 900, startPoint y: 32, endPoint x: 681, endPoint y: 44, distance: 219.1
click at [695, 44] on div "OM 5 Clients ORIENT Actions Trier Filtrer Client 1 Plan de relance Encours tota…" at bounding box center [588, 289] width 1177 height 579
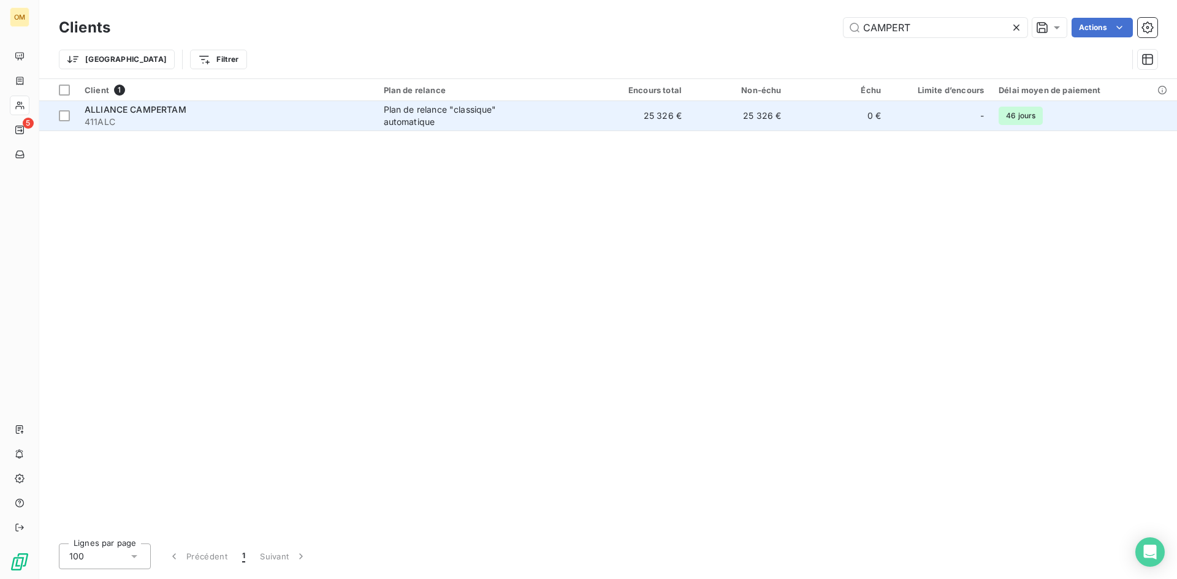
type input "CAMPERT"
click at [534, 118] on div "Plan de relance "classique" automatique" at bounding box center [460, 116] width 153 height 25
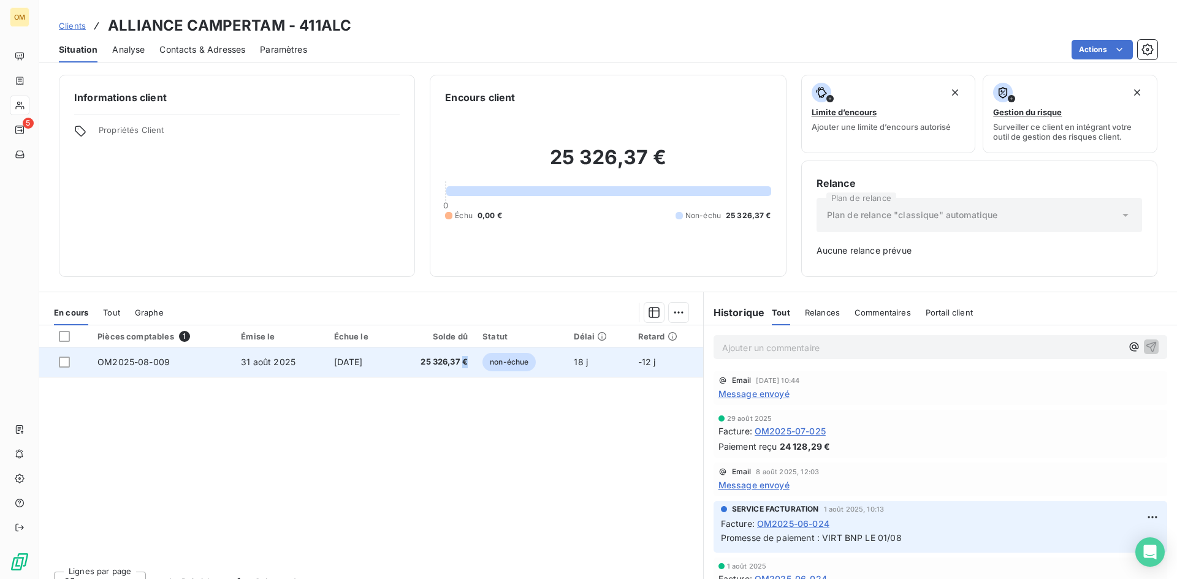
click at [468, 361] on span "25 326,37 €" at bounding box center [434, 362] width 68 height 12
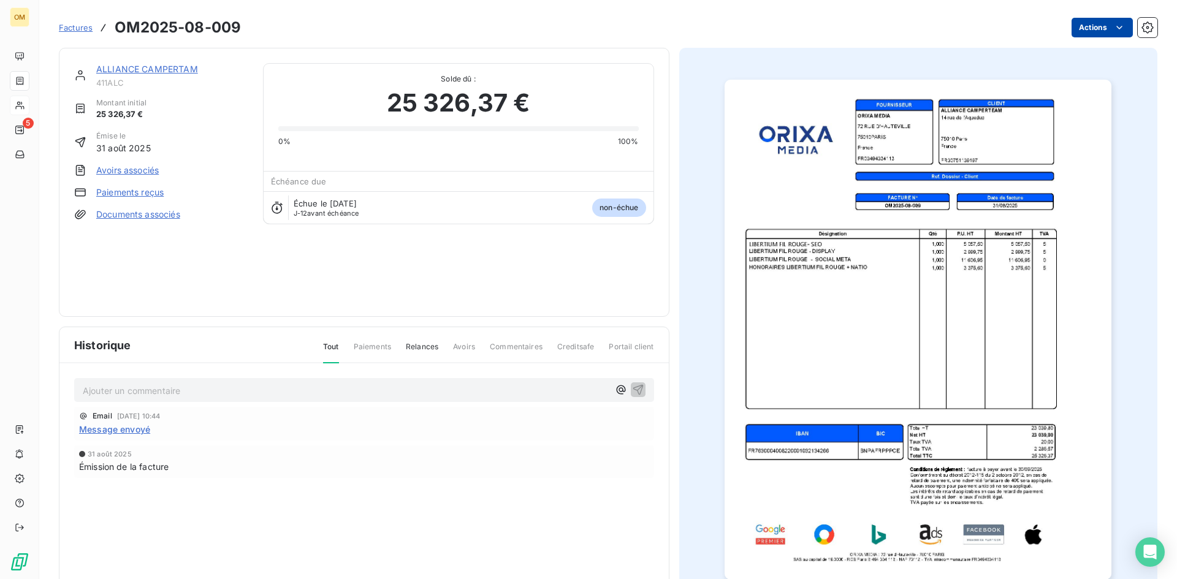
click at [1096, 25] on html "OM 5 Factures OM2025-08-009 Actions ALLIANCE CAMPERTAM 411ALC Montant initial 2…" at bounding box center [588, 289] width 1177 height 579
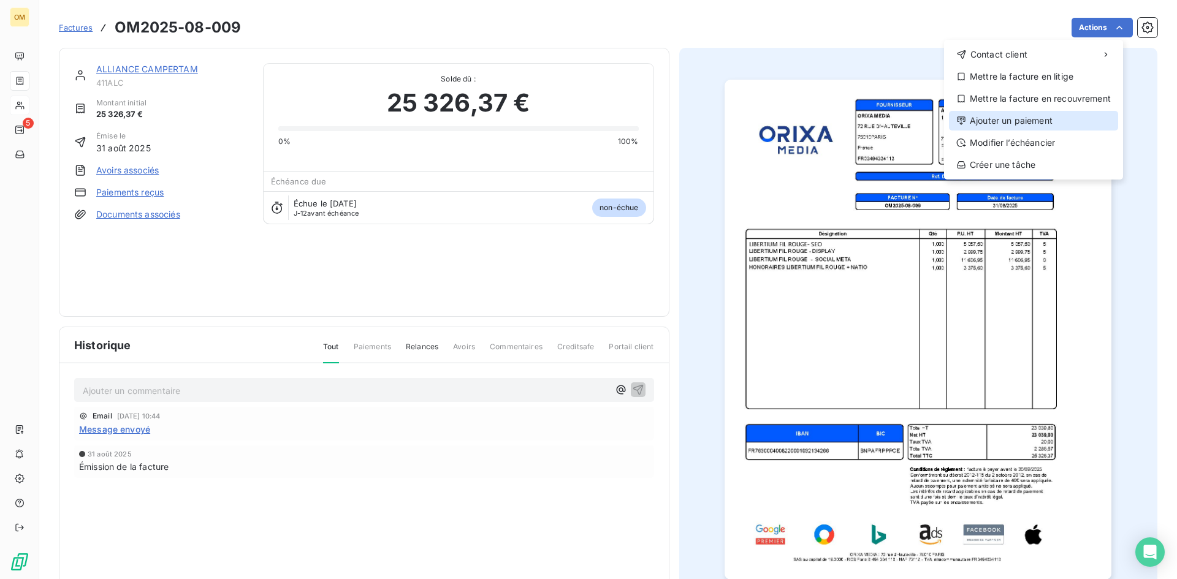
click at [1027, 129] on div "Ajouter un paiement" at bounding box center [1033, 121] width 169 height 20
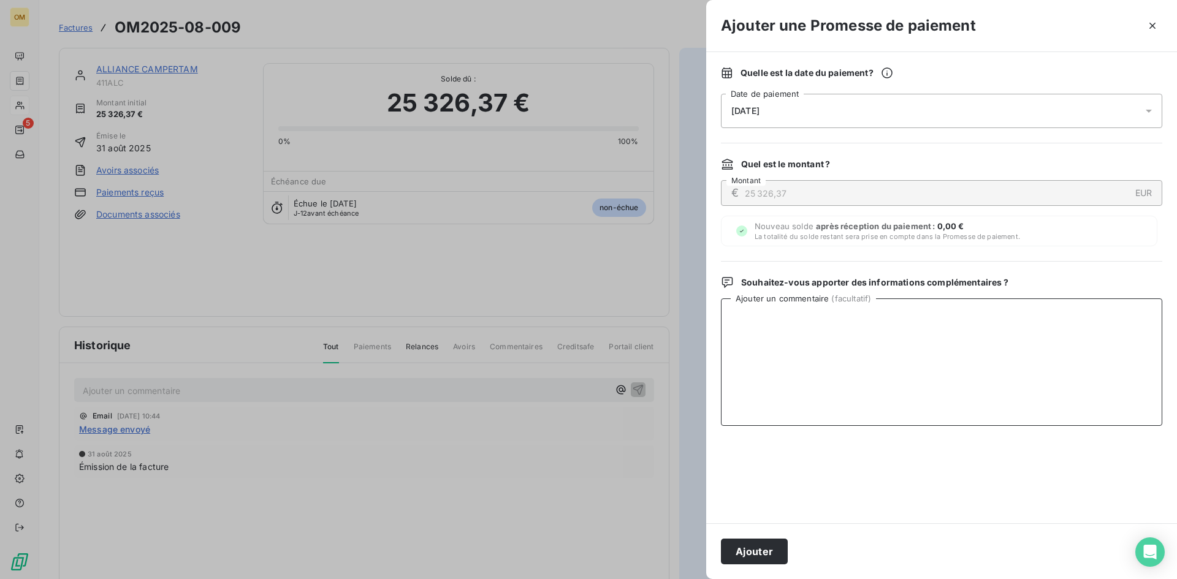
click at [956, 355] on textarea "Ajouter un commentaire ( facultatif )" at bounding box center [941, 361] width 441 height 127
paste textarea "VIRT BNP LE 18/09"
type textarea "VIRT BNP LE 18/09"
click at [760, 546] on button "Ajouter" at bounding box center [754, 552] width 67 height 26
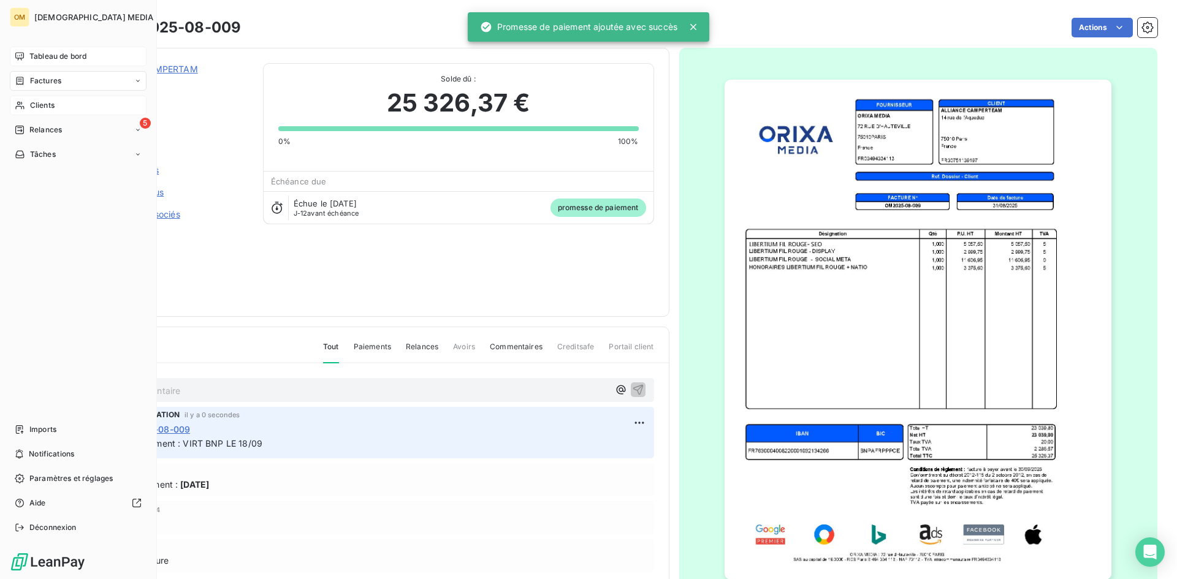
click at [36, 57] on span "Tableau de bord" at bounding box center [57, 56] width 57 height 11
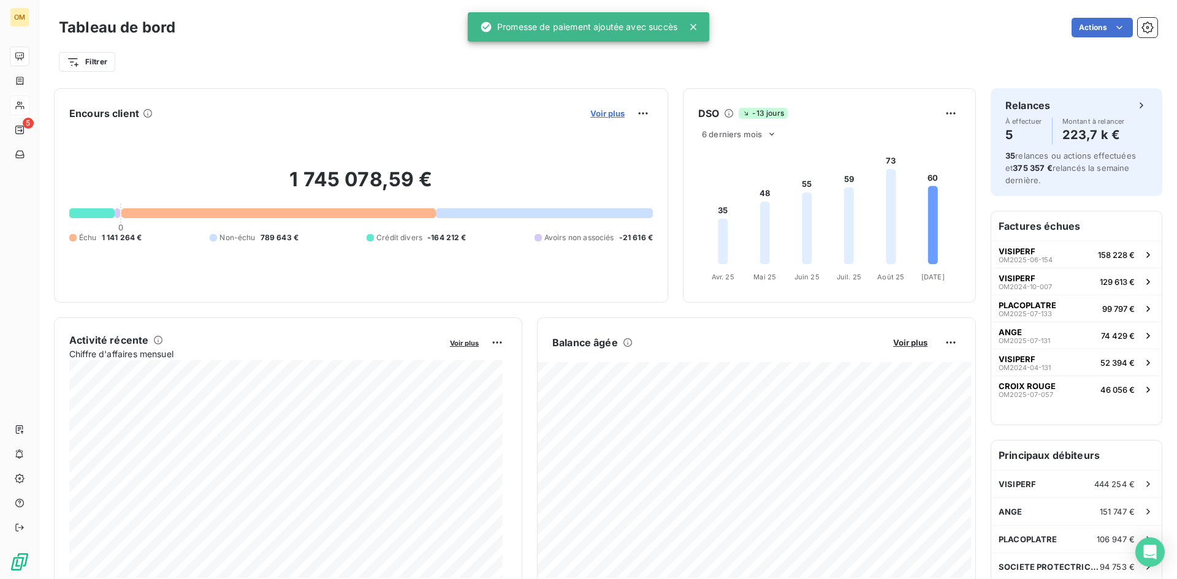
click at [594, 113] on span "Voir plus" at bounding box center [607, 113] width 34 height 10
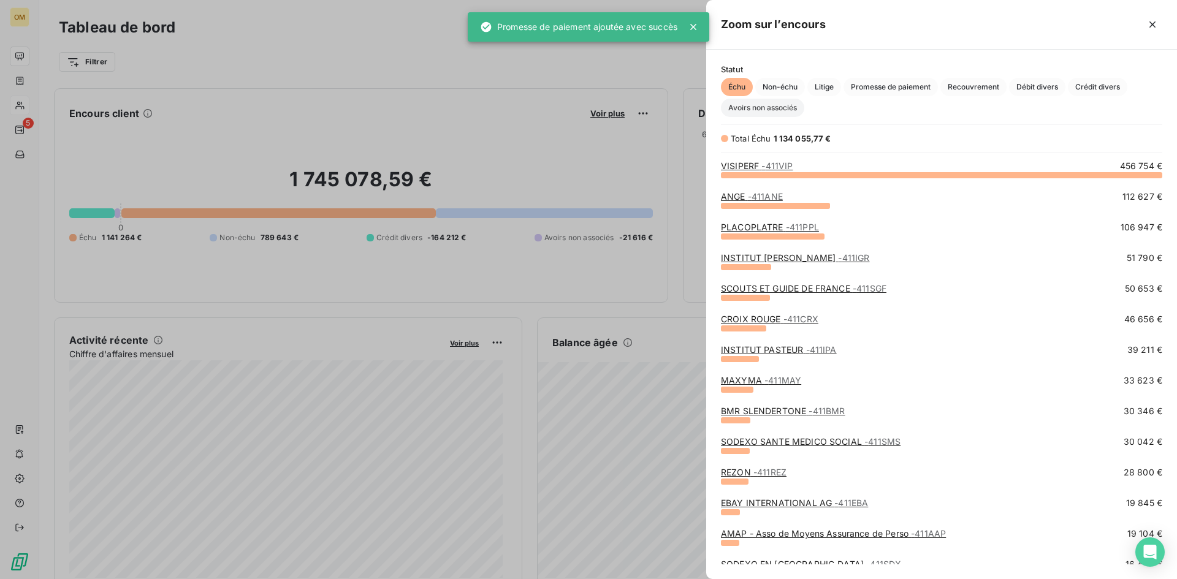
scroll to position [395, 461]
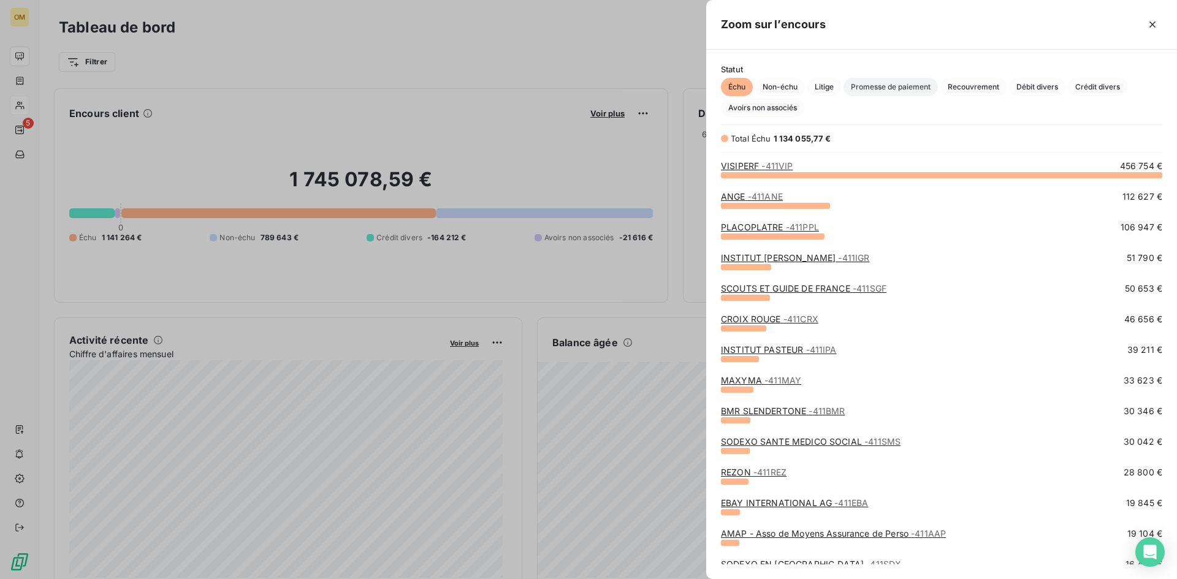
click at [886, 88] on span "Promesse de paiement" at bounding box center [890, 87] width 94 height 18
